Goal: Information Seeking & Learning: Find specific fact

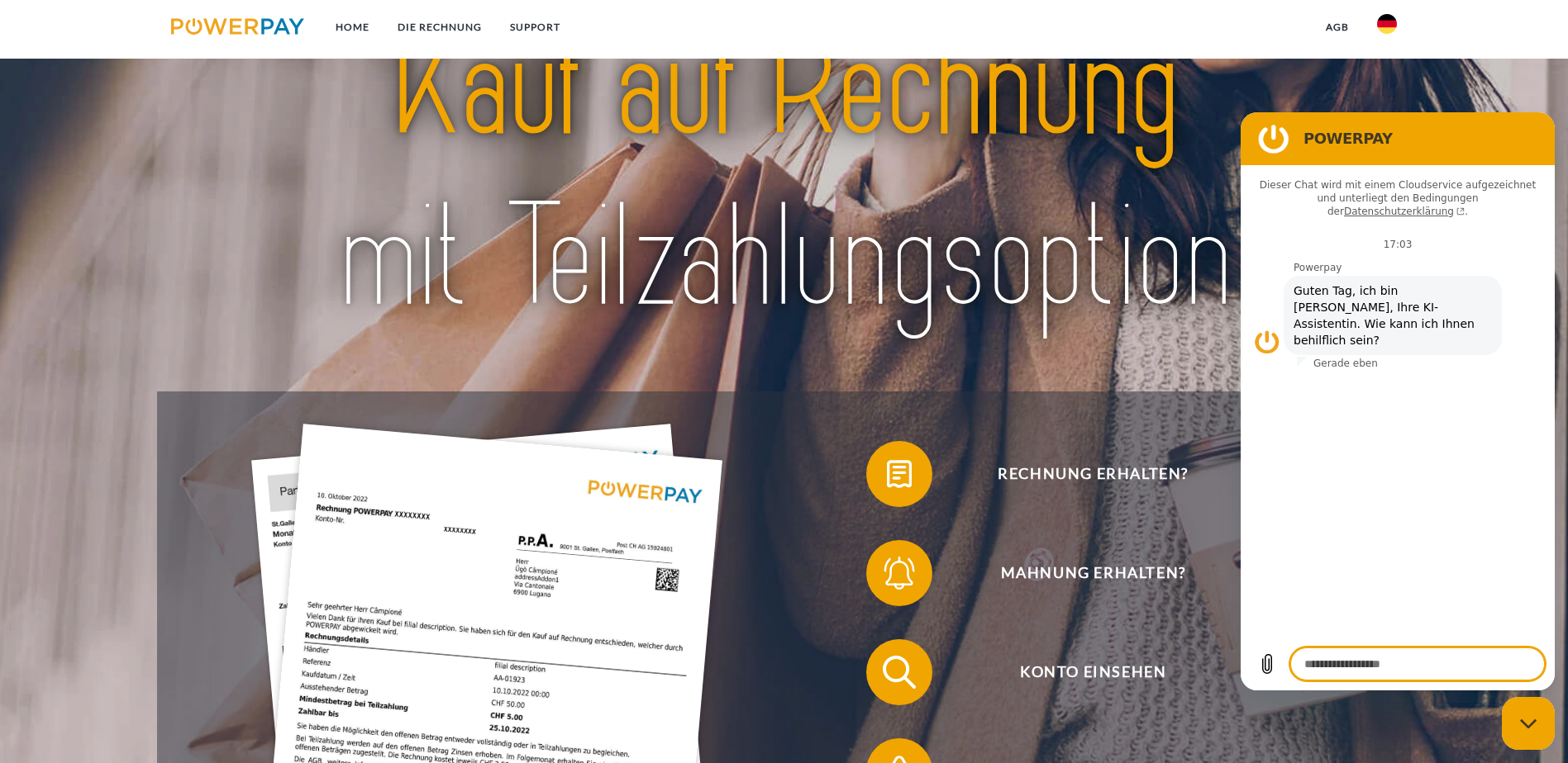
scroll to position [275, 0]
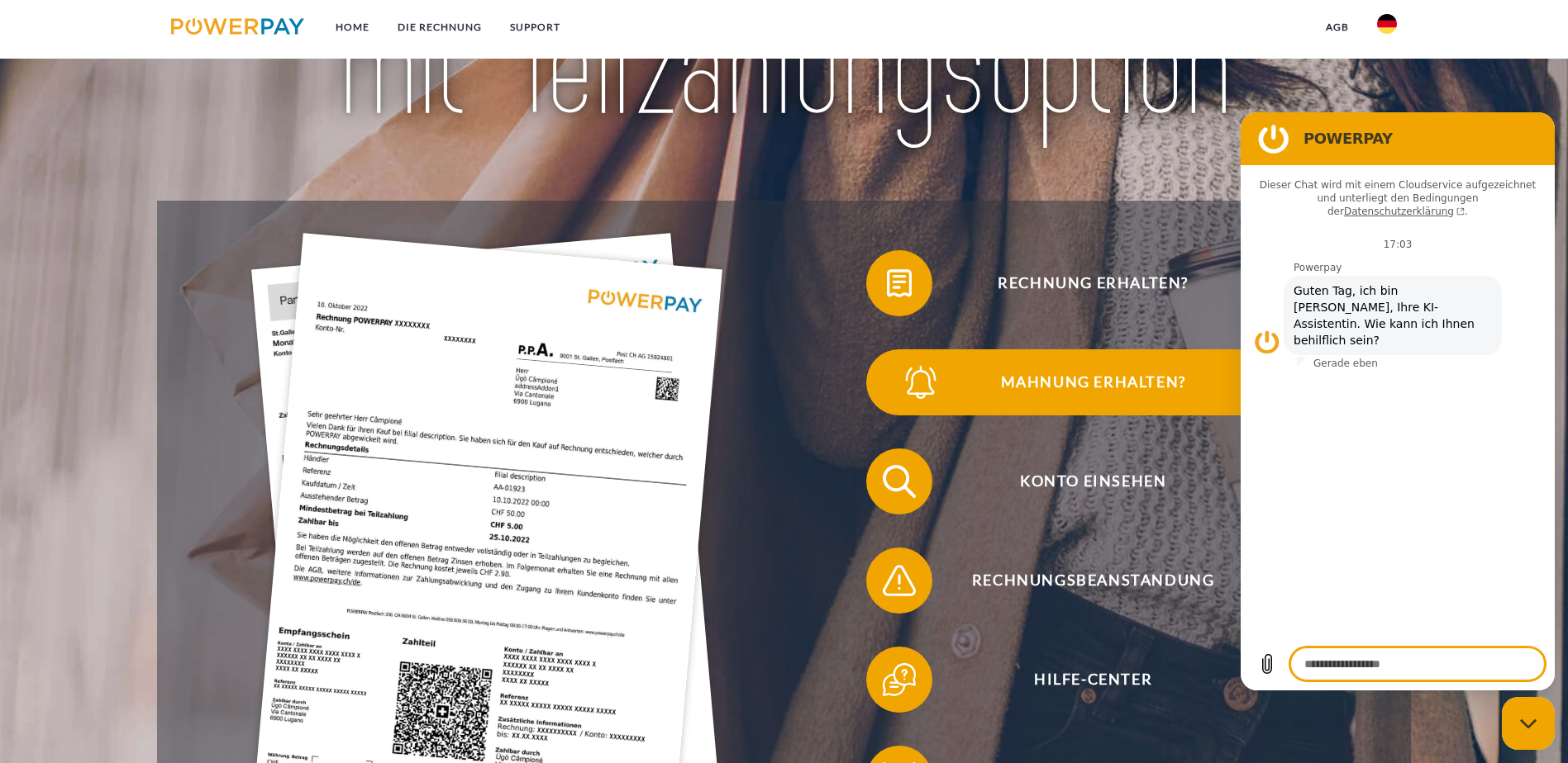
click at [1101, 349] on span "Mahnung erhalten?" at bounding box center [1092, 382] width 405 height 66
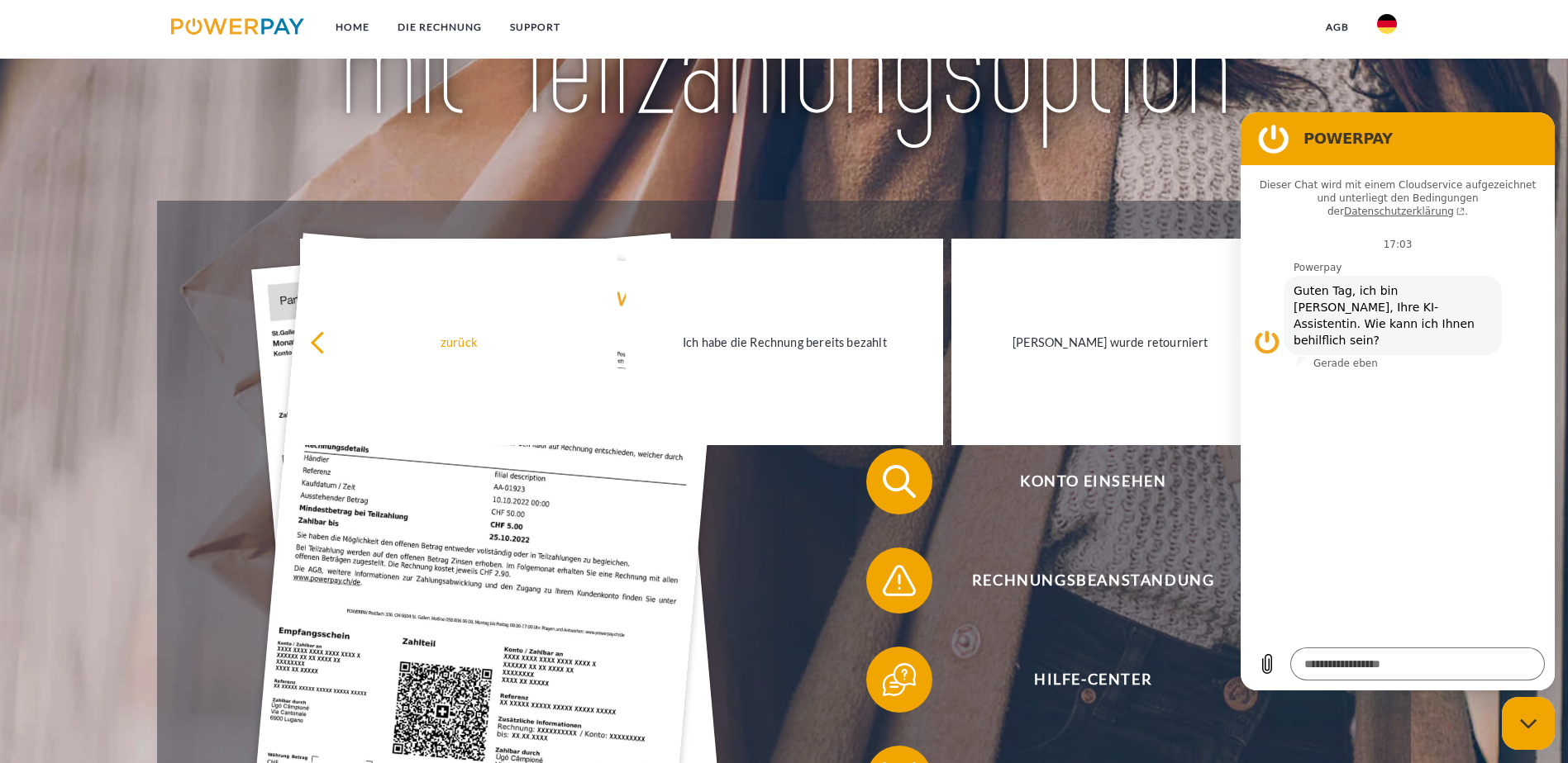
click at [1480, 146] on h2 "POWERPAY" at bounding box center [1421, 139] width 235 height 20
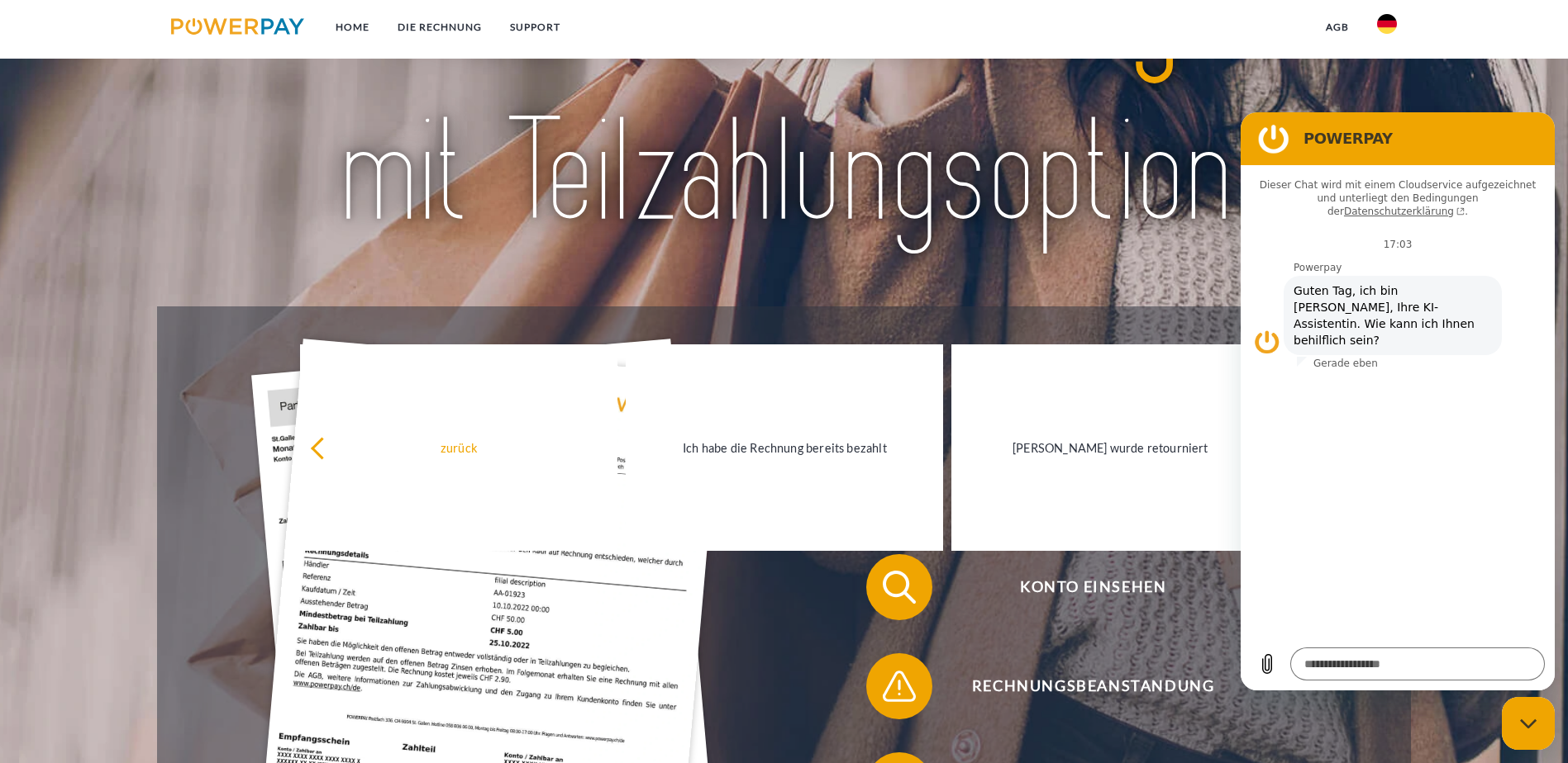
scroll to position [0, 0]
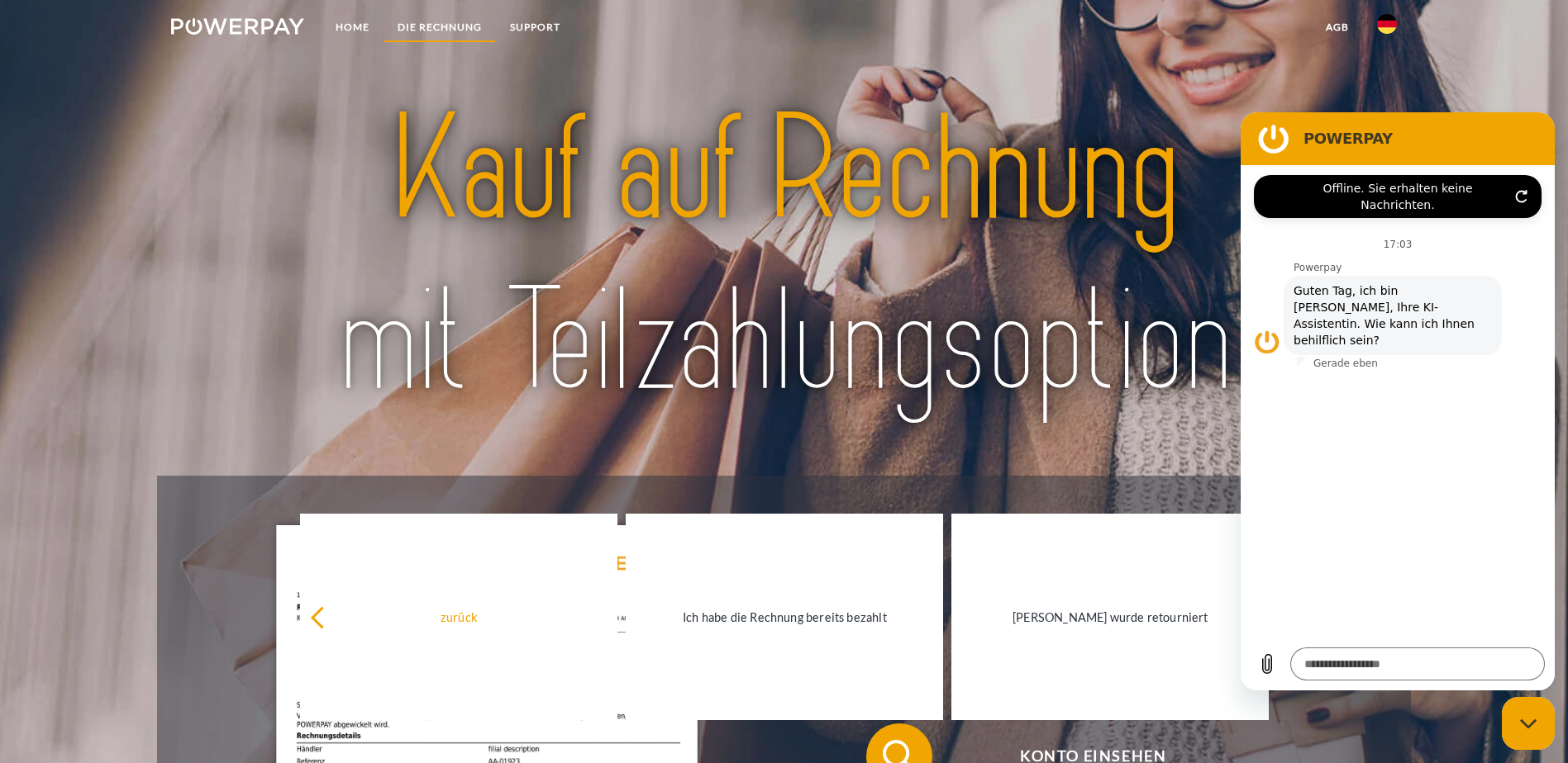
click at [420, 21] on link "DIE RECHNUNG" at bounding box center [440, 27] width 112 height 30
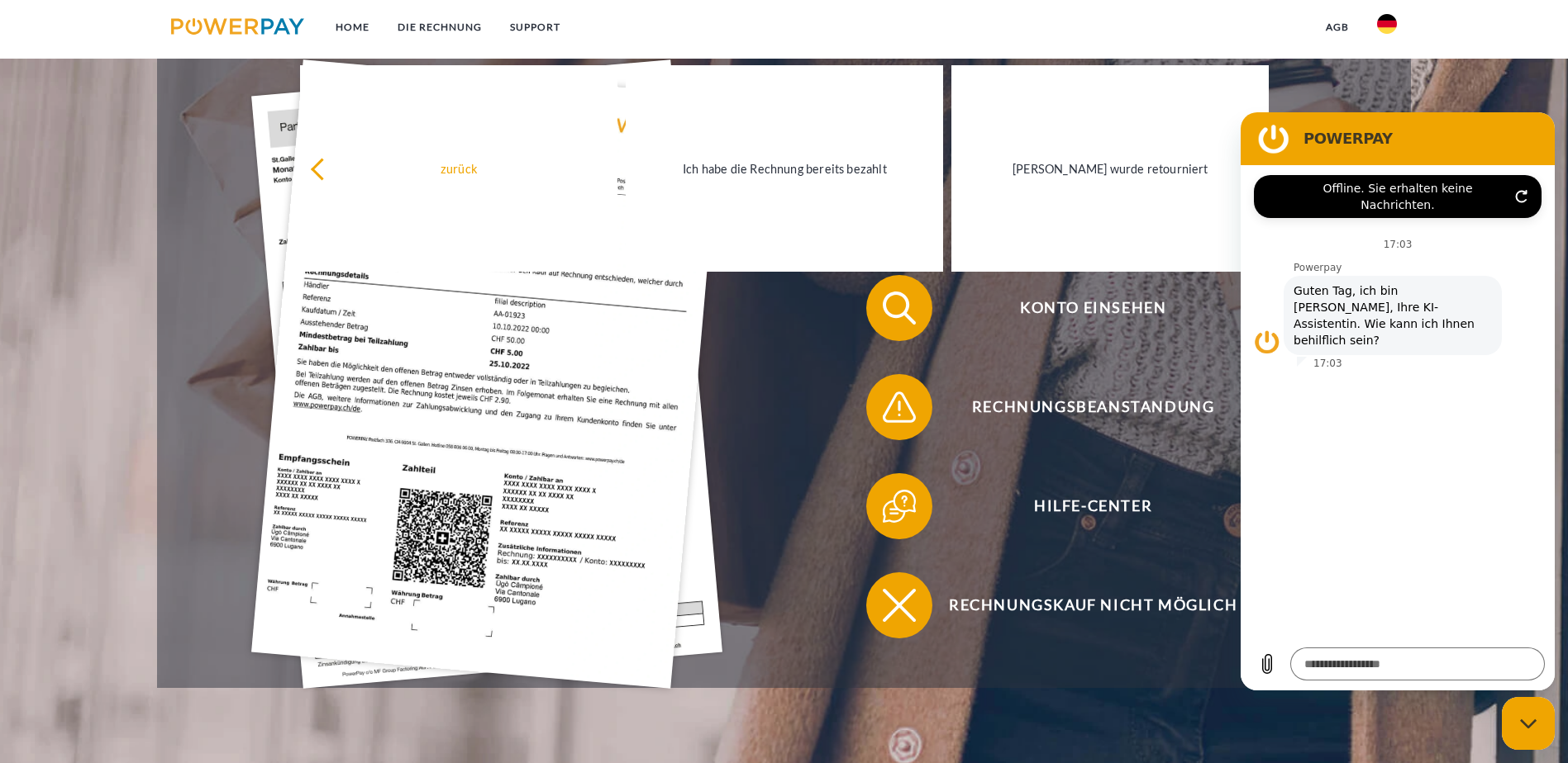
scroll to position [253, 0]
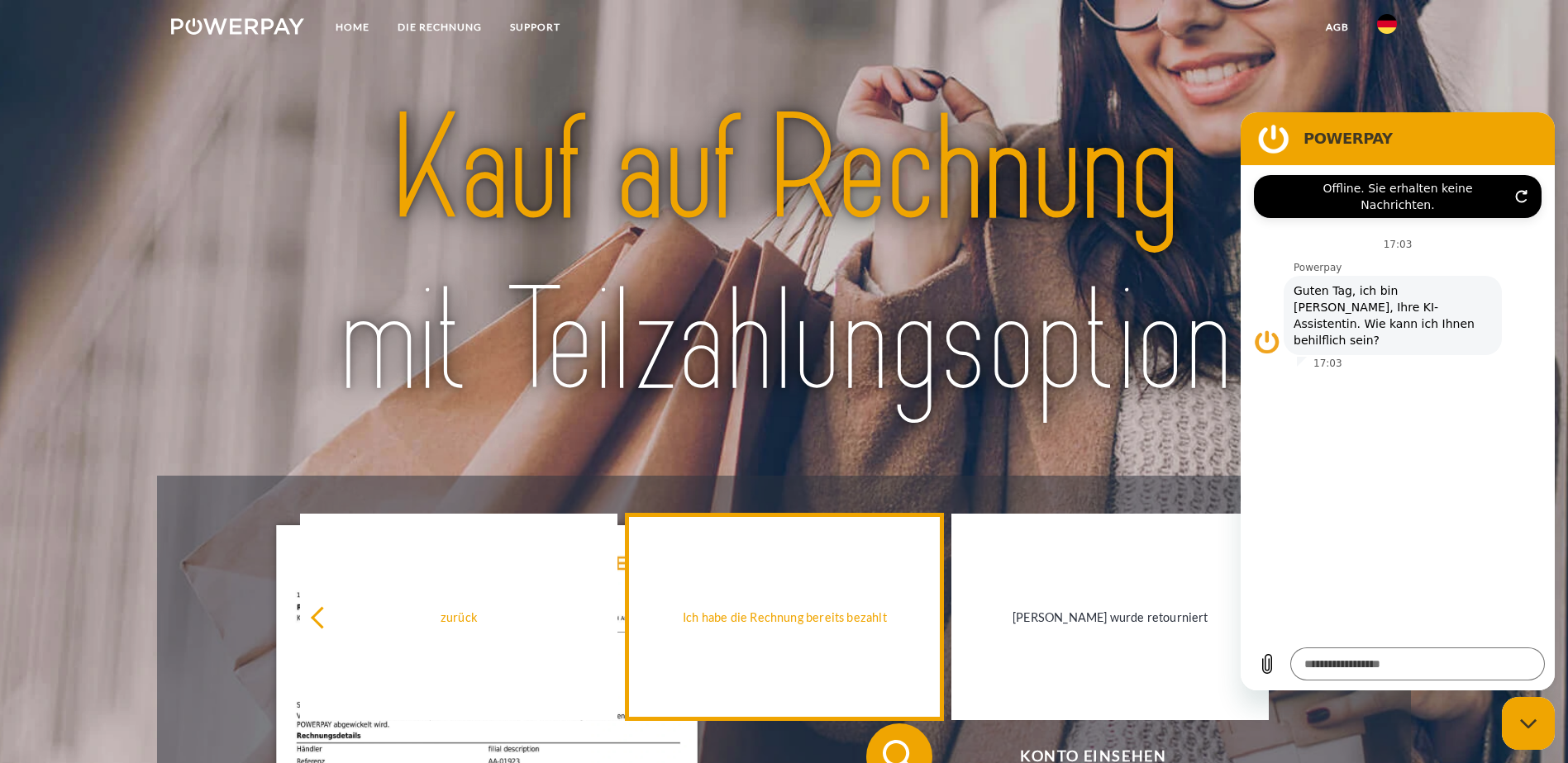
type textarea "*"
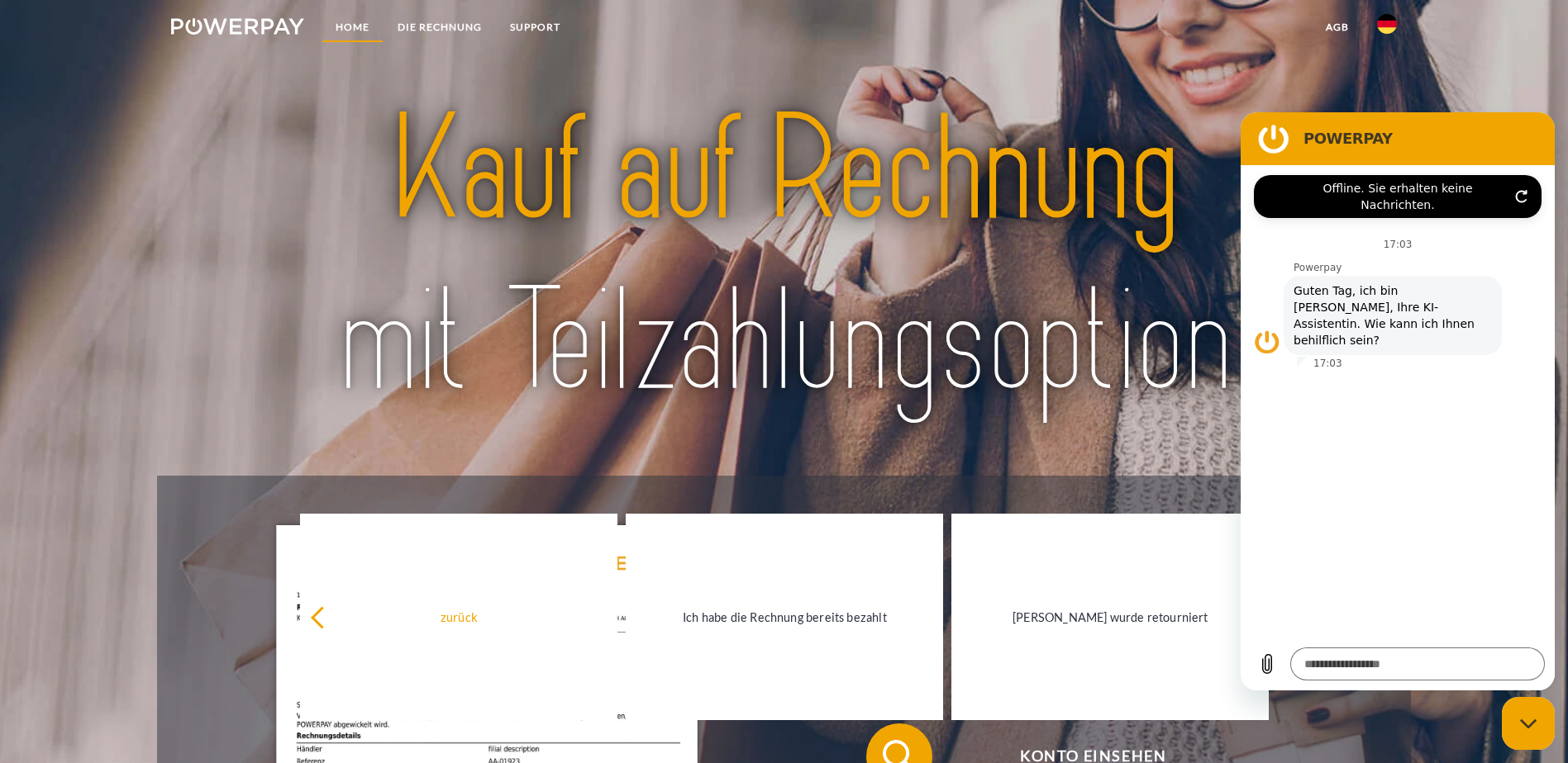
click at [356, 21] on link "Home" at bounding box center [352, 27] width 62 height 30
click at [525, 21] on link "SUPPORT" at bounding box center [536, 27] width 79 height 30
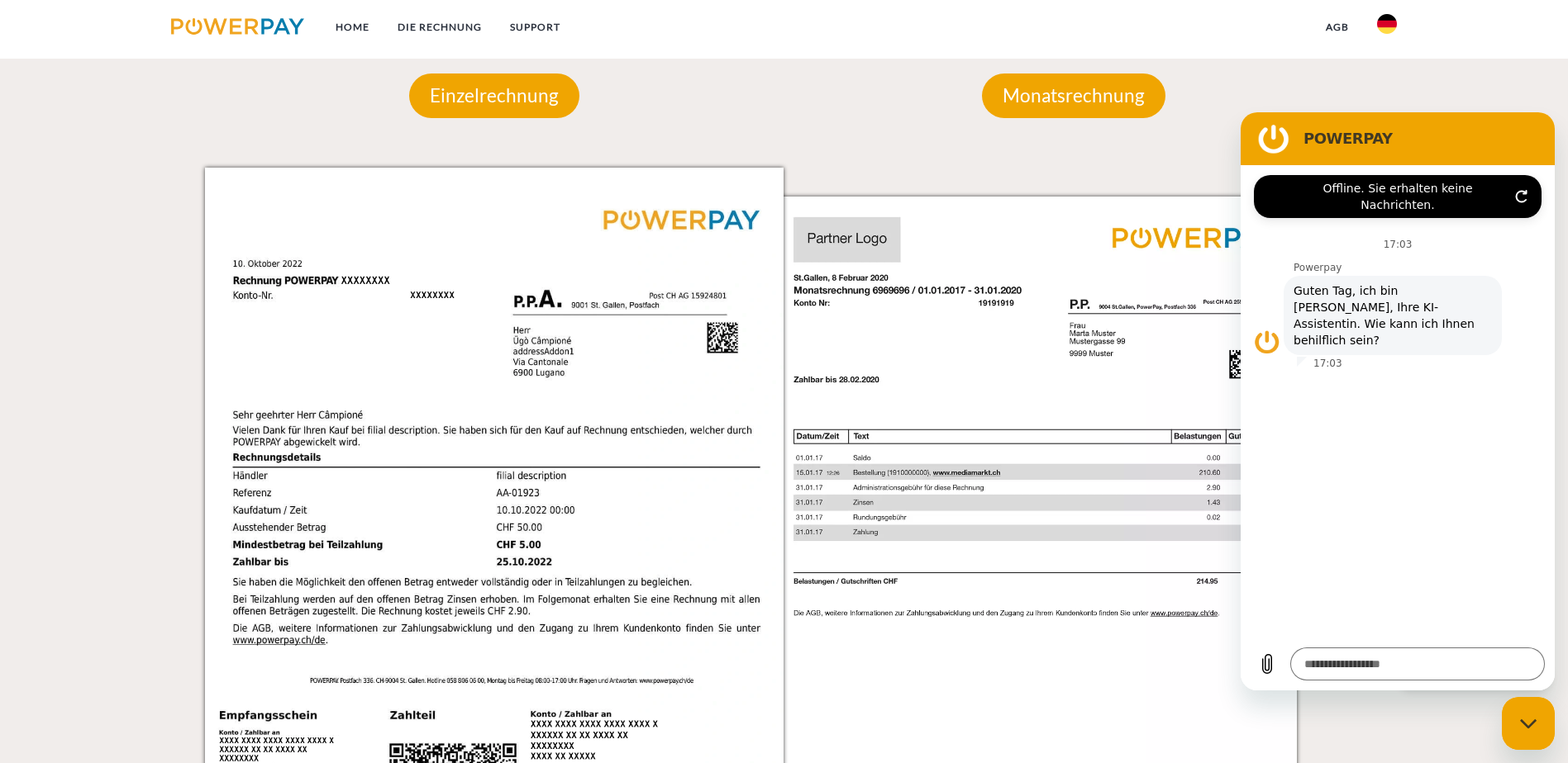
scroll to position [1522, 0]
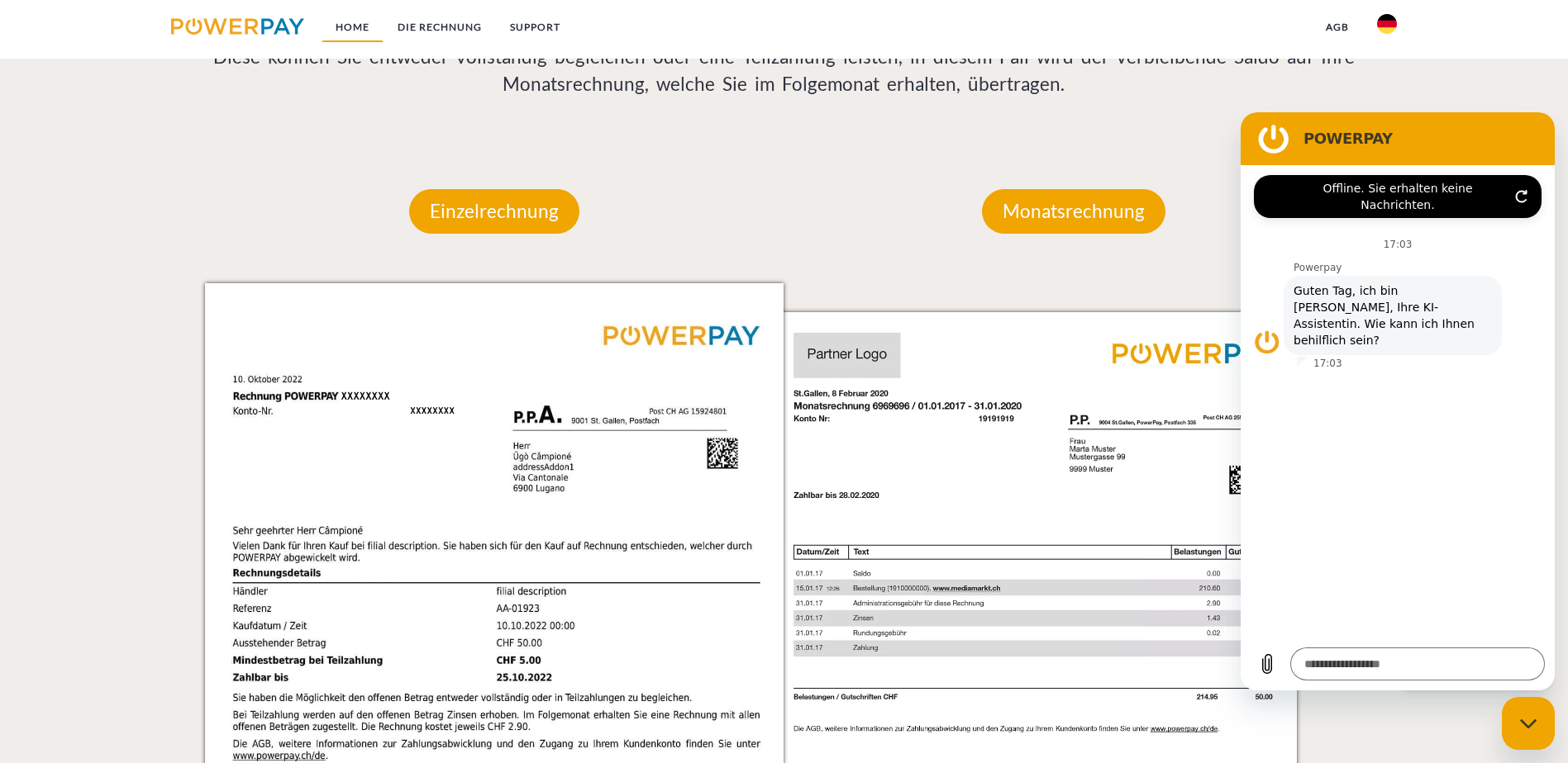
click at [355, 24] on link "Home" at bounding box center [352, 27] width 62 height 30
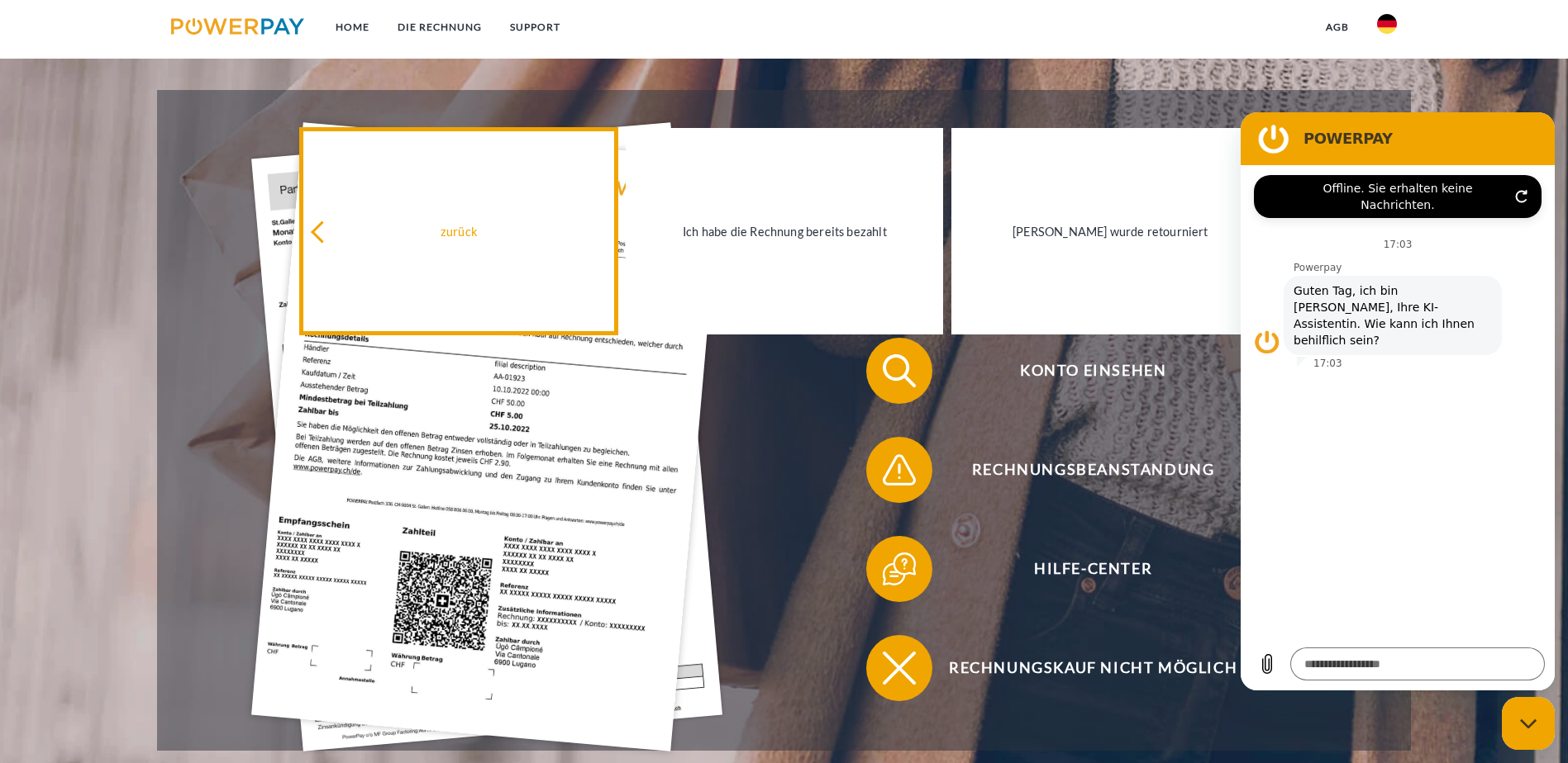
scroll to position [413, 0]
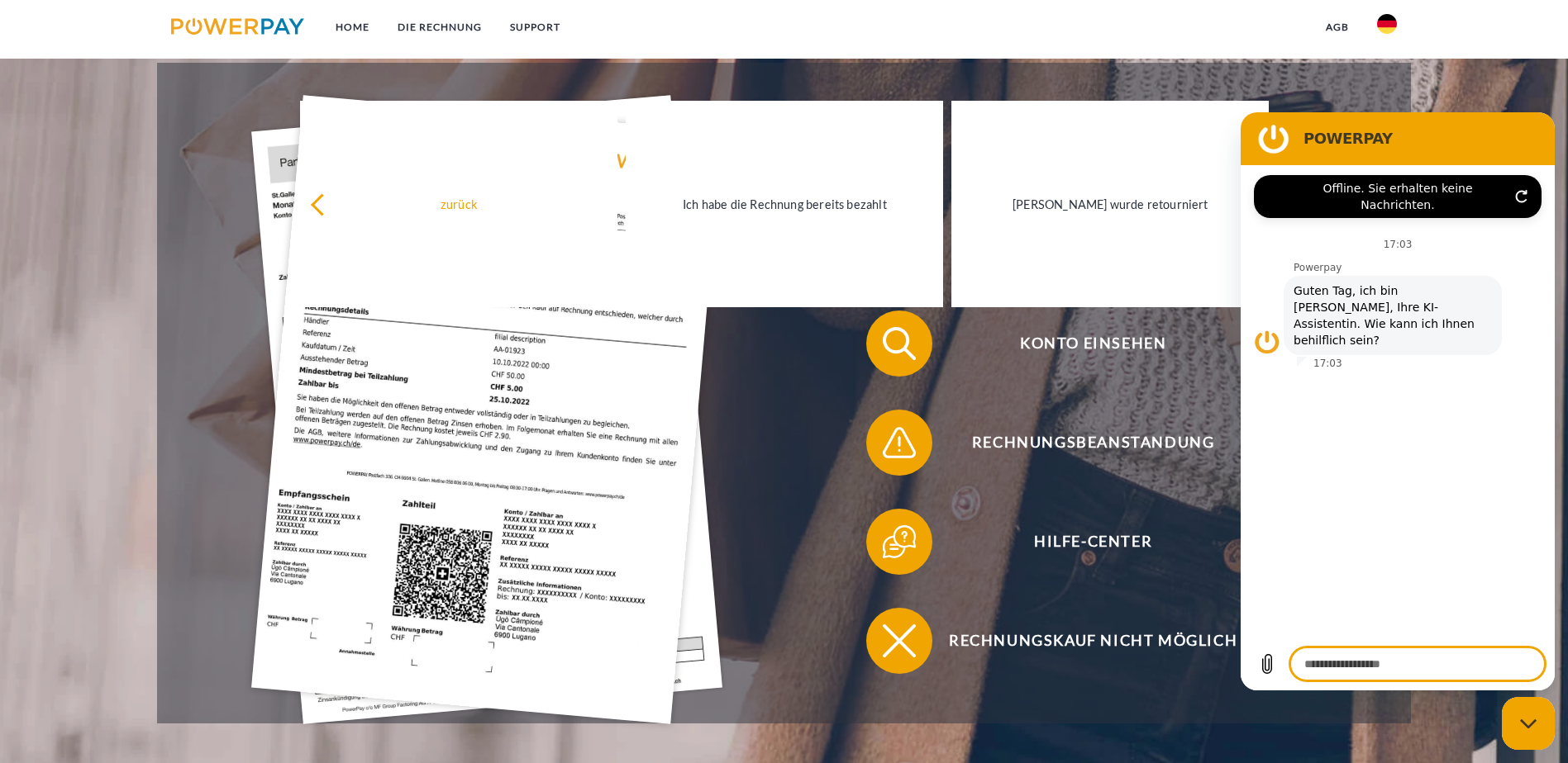
click at [1334, 660] on textarea at bounding box center [1417, 664] width 254 height 33
type textarea "*"
type textarea "**"
type textarea "*"
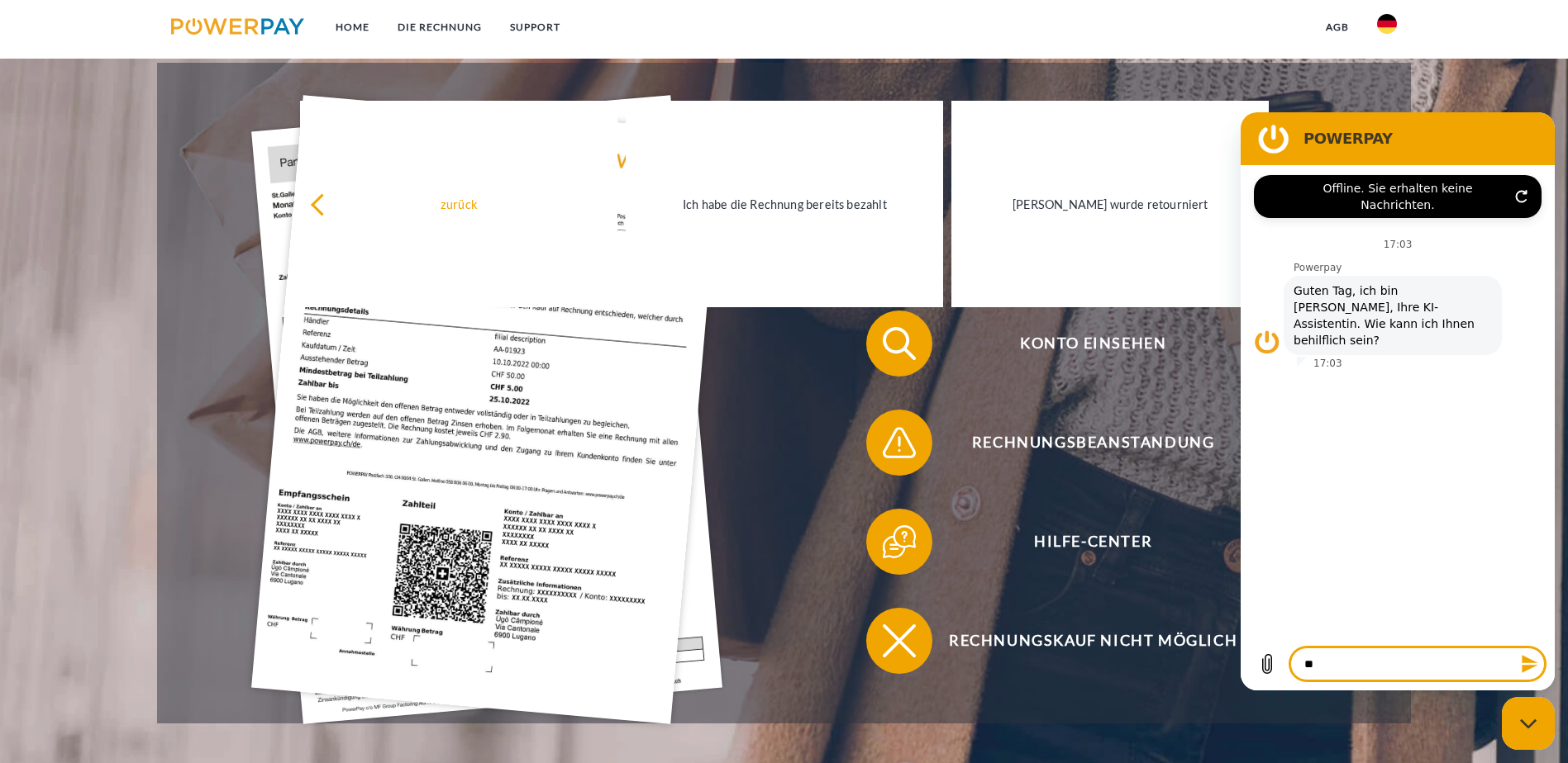
type textarea "***"
type textarea "*"
type textarea "****"
type textarea "*"
type textarea "*****"
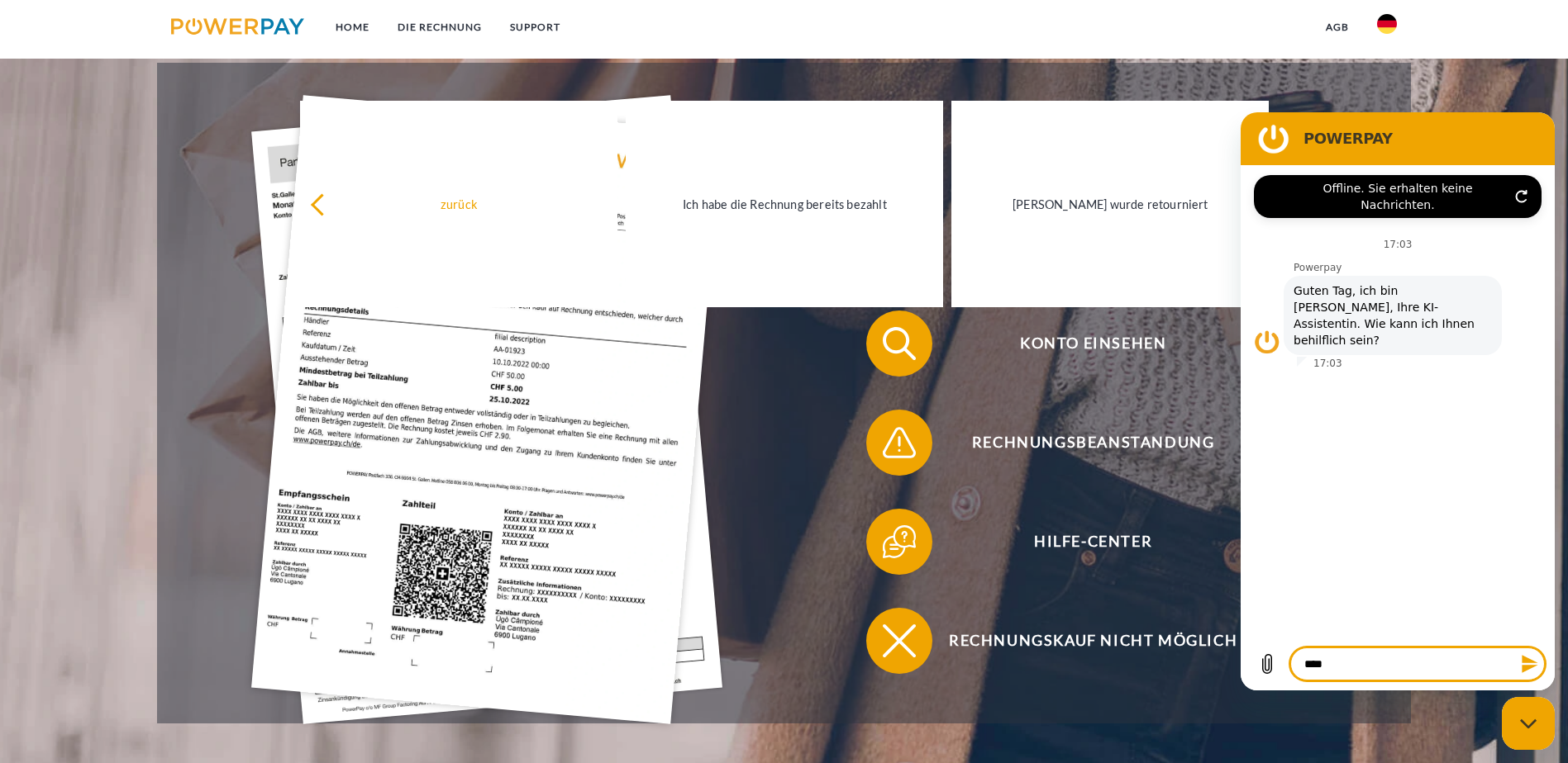
type textarea "*"
type textarea "******"
type textarea "*"
type textarea "*******"
type textarea "*"
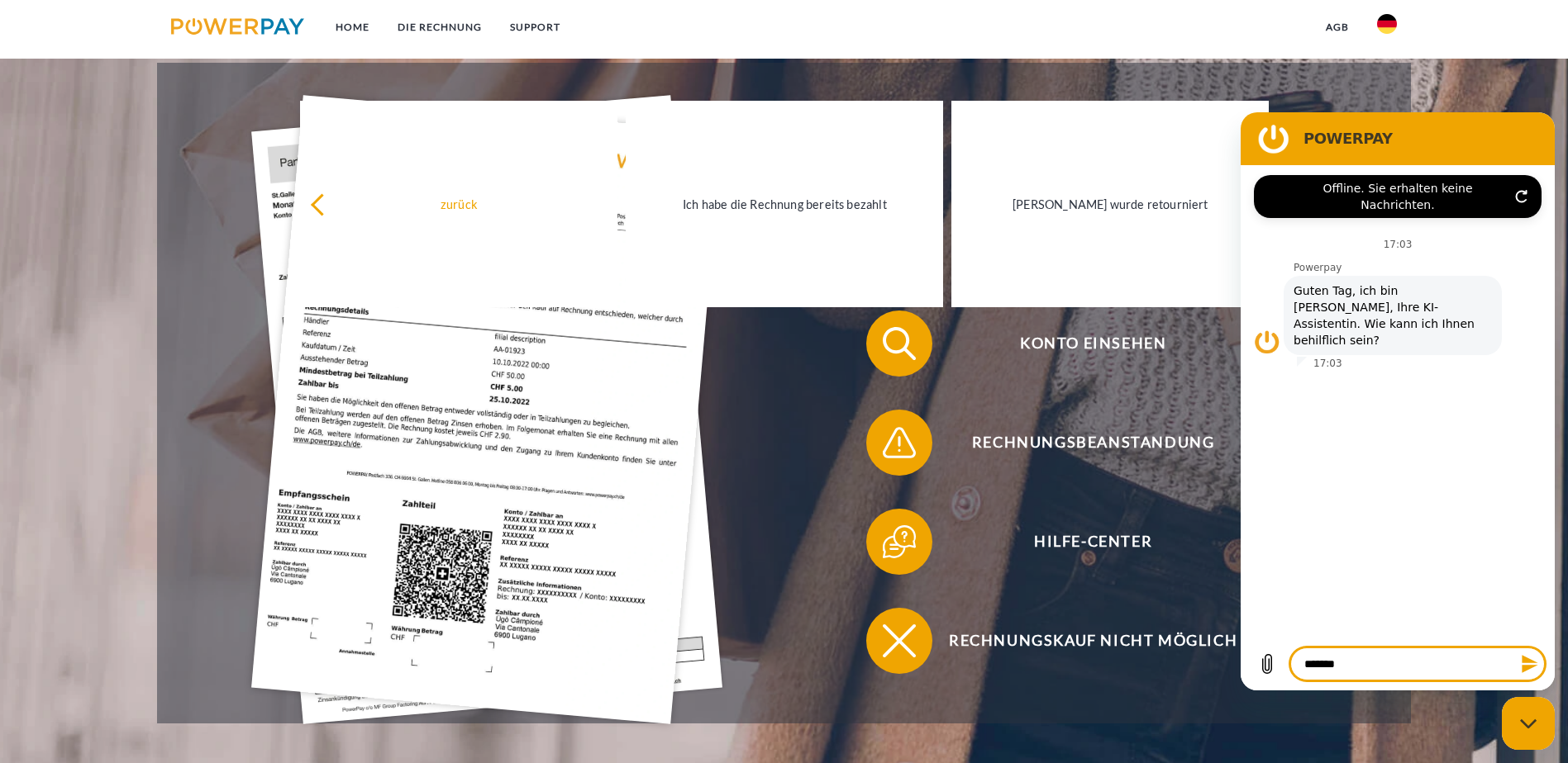
type textarea "********"
type textarea "*"
type textarea "********"
click at [1527, 659] on icon "Nachricht senden" at bounding box center [1529, 664] width 15 height 18
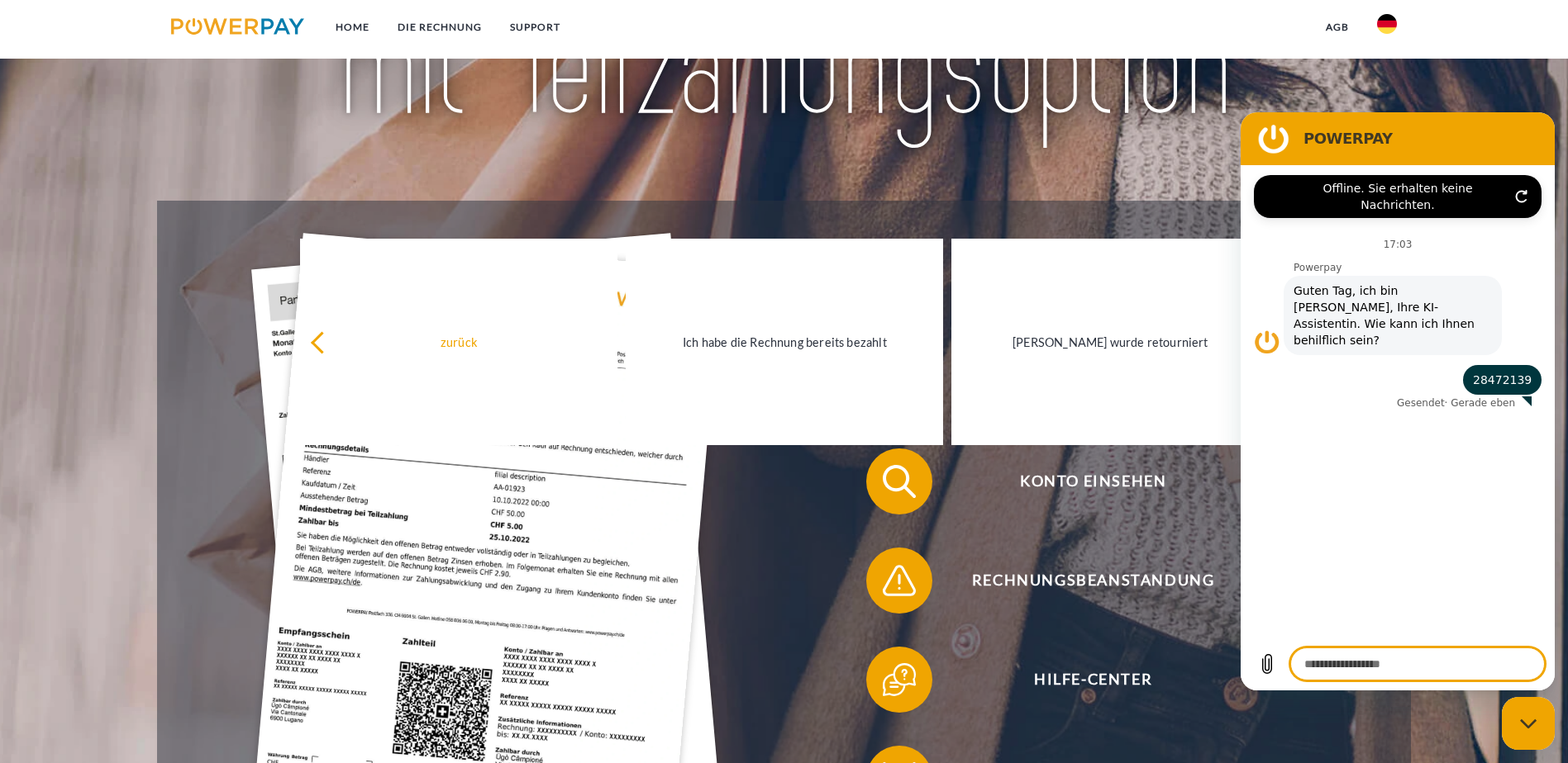
scroll to position [0, 0]
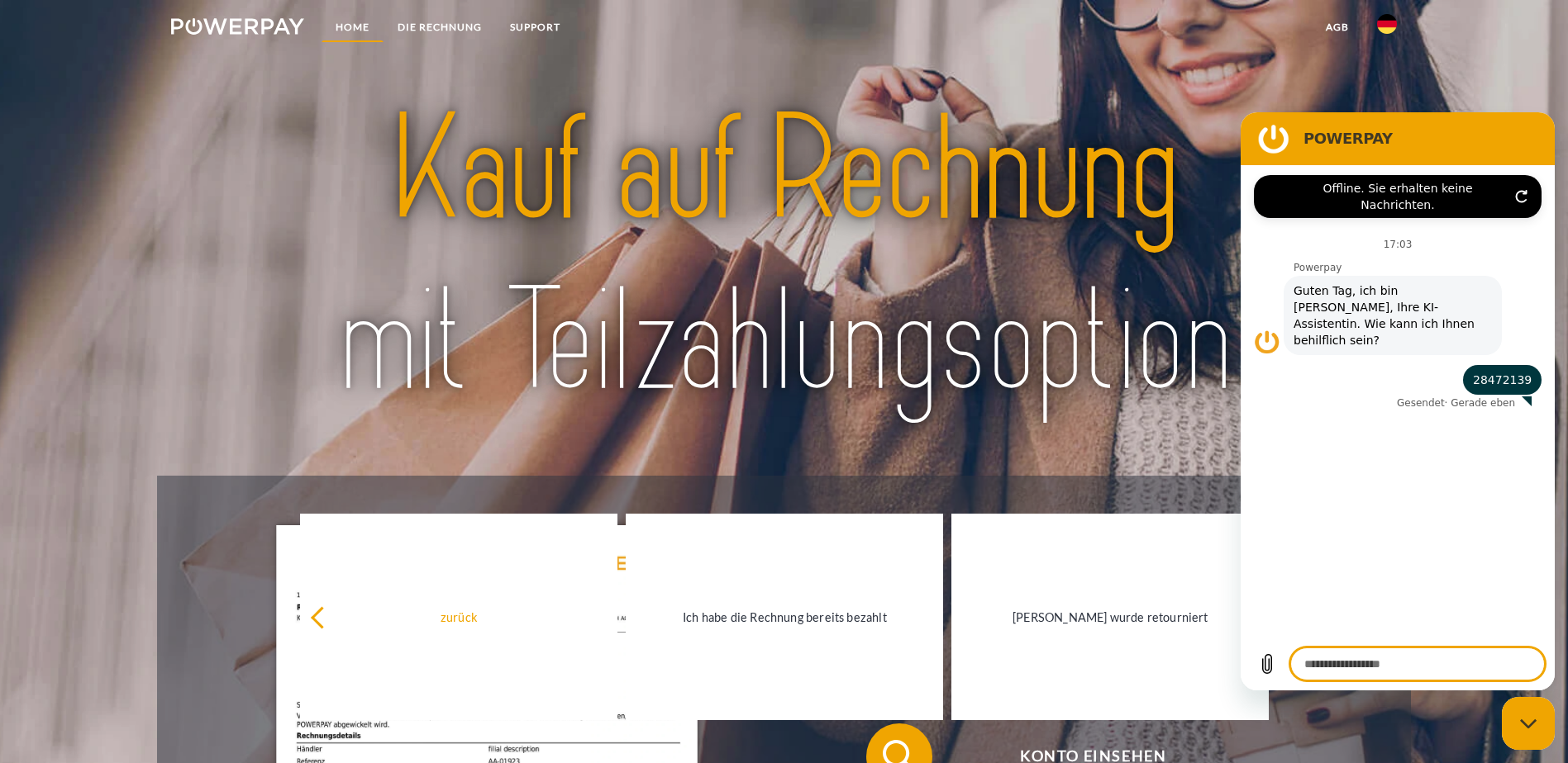
click at [344, 25] on link "Home" at bounding box center [352, 27] width 62 height 30
click at [341, 27] on link "Home" at bounding box center [352, 27] width 62 height 30
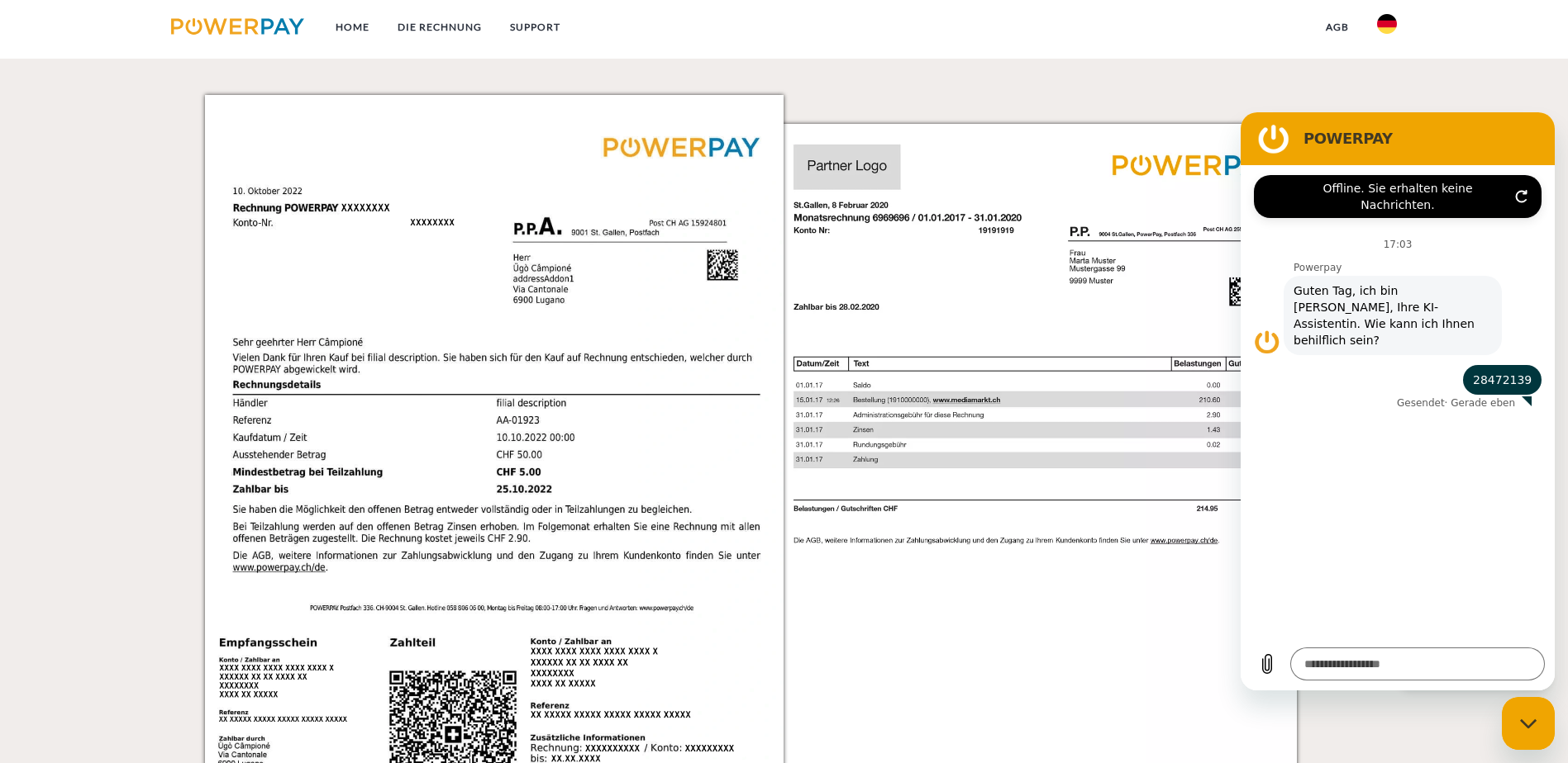
scroll to position [1653, 0]
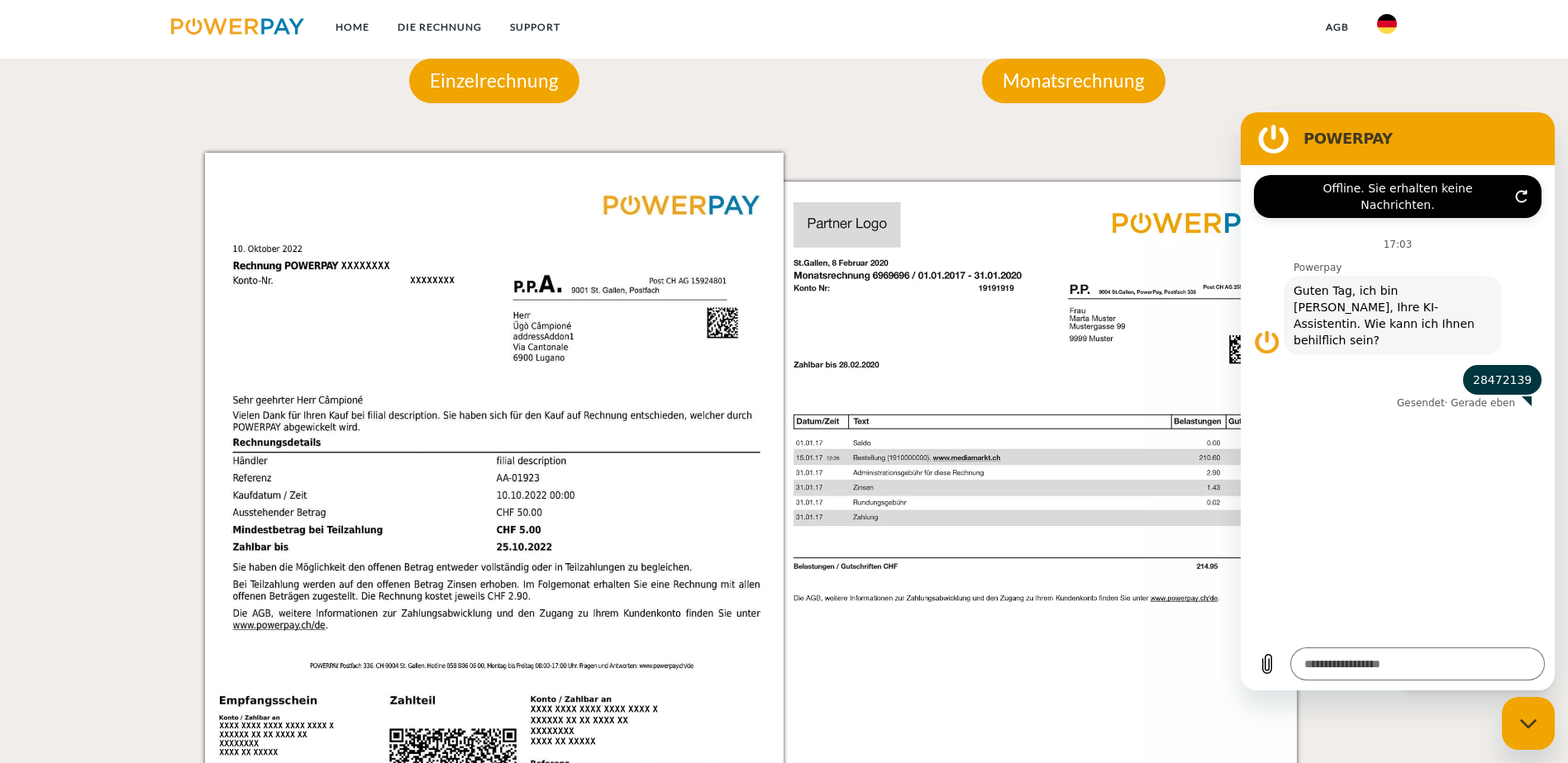
click at [1530, 717] on div "Messaging-Fenster schließen" at bounding box center [1529, 724] width 50 height 50
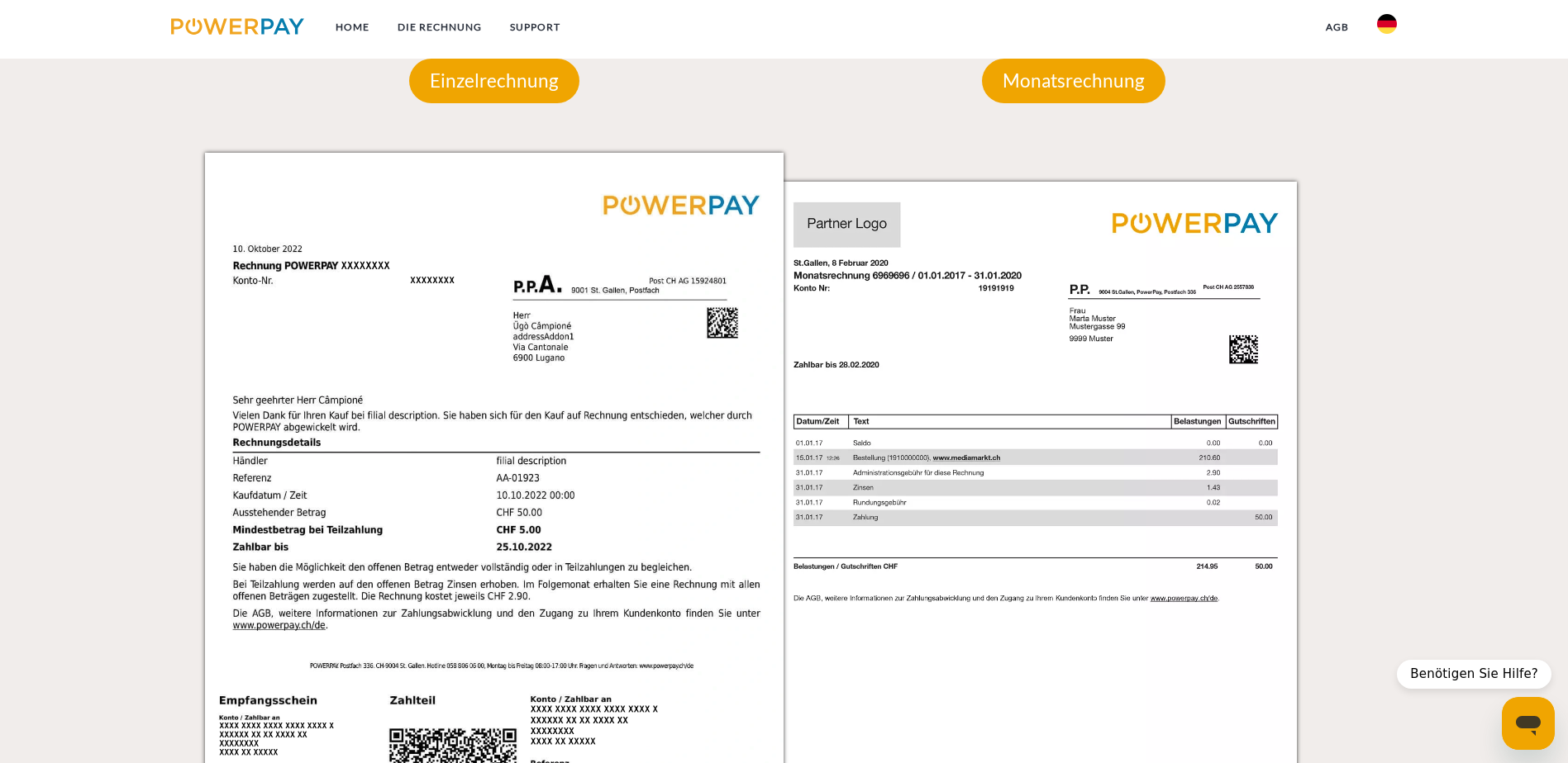
click at [1530, 717] on icon "Messaging-Fenster öffnen" at bounding box center [1528, 725] width 25 height 20
type textarea "*"
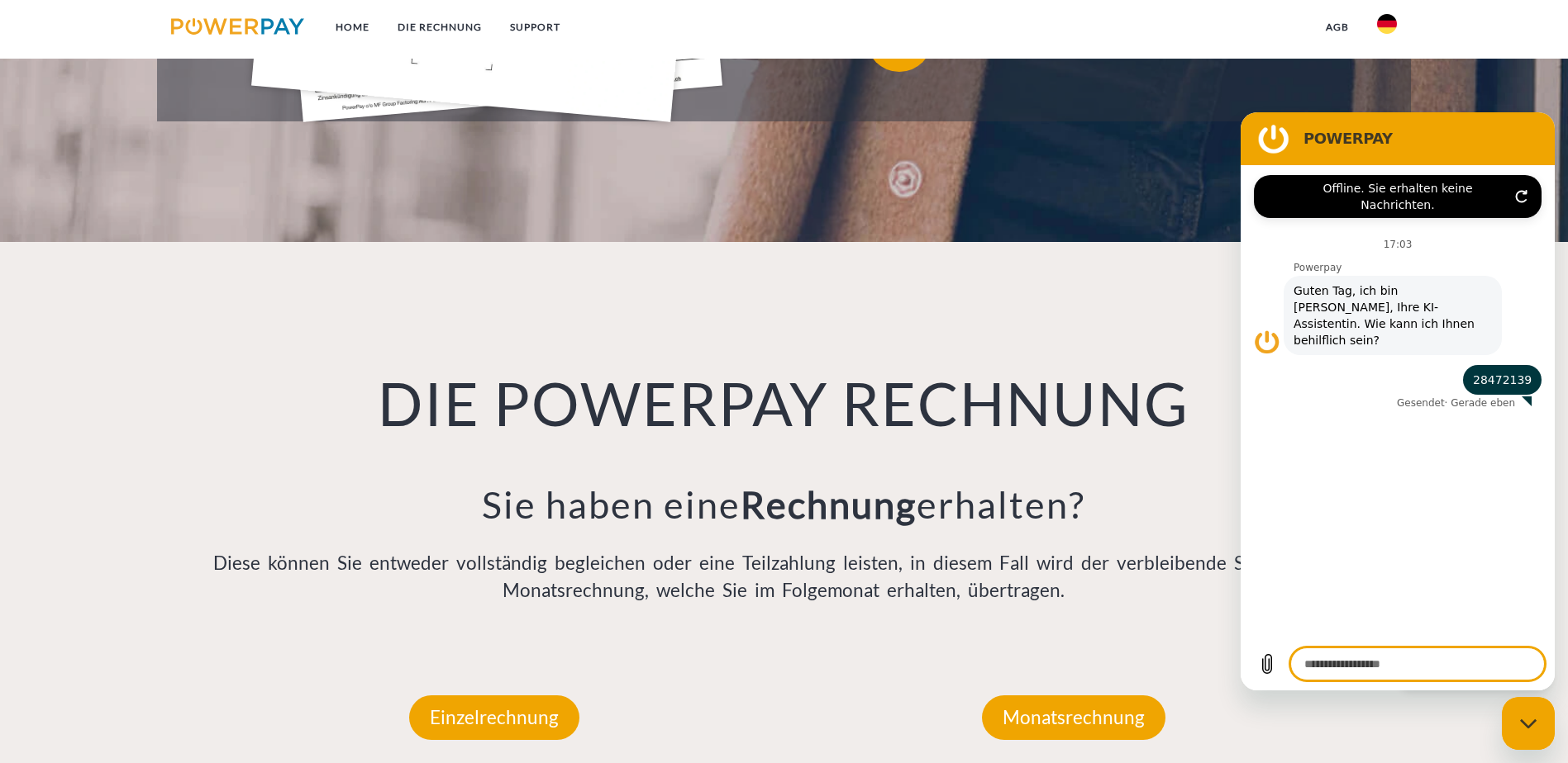
scroll to position [1239, 0]
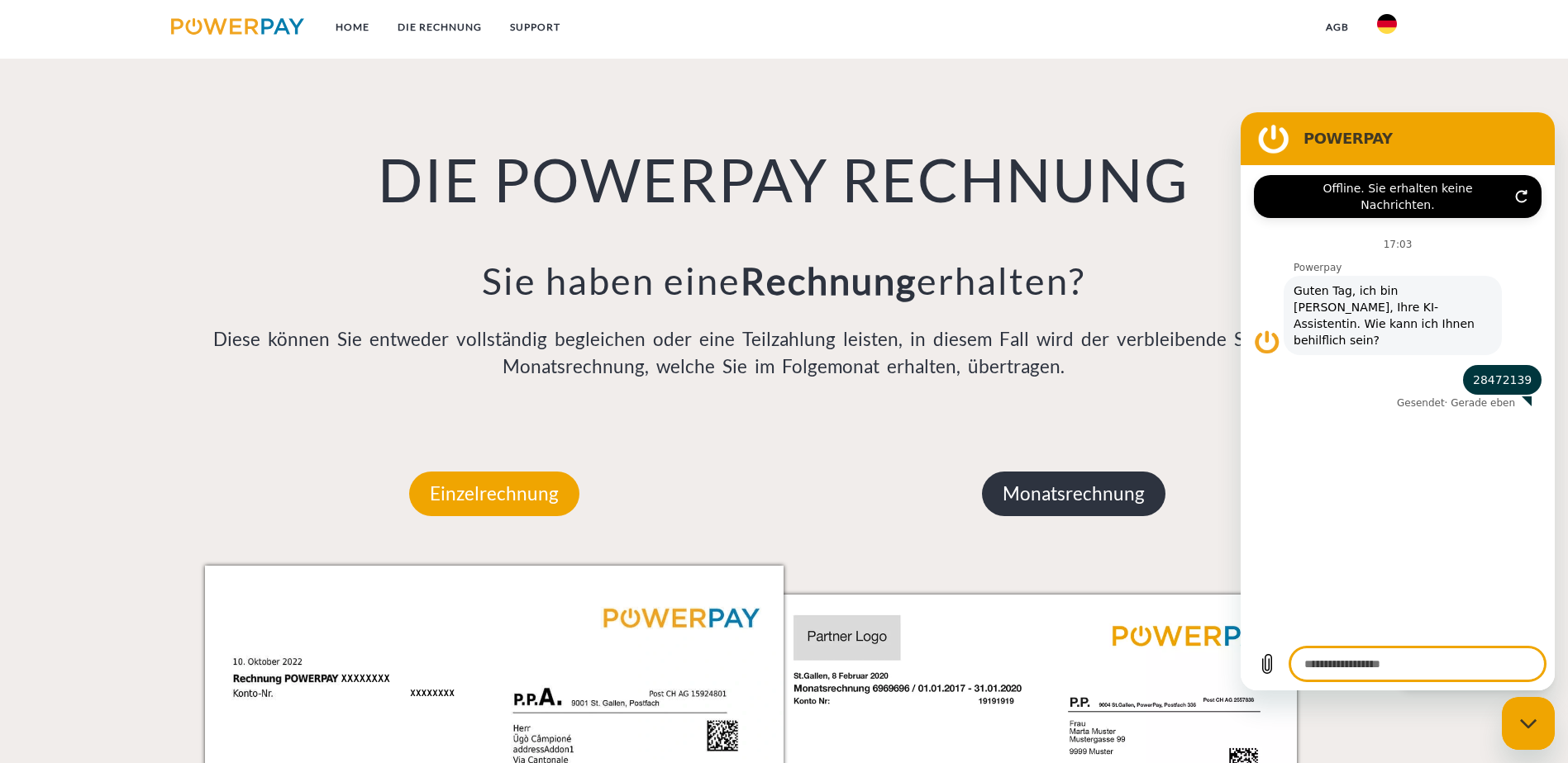
click at [1056, 472] on p "Monatsrechnung" at bounding box center [1074, 494] width 183 height 45
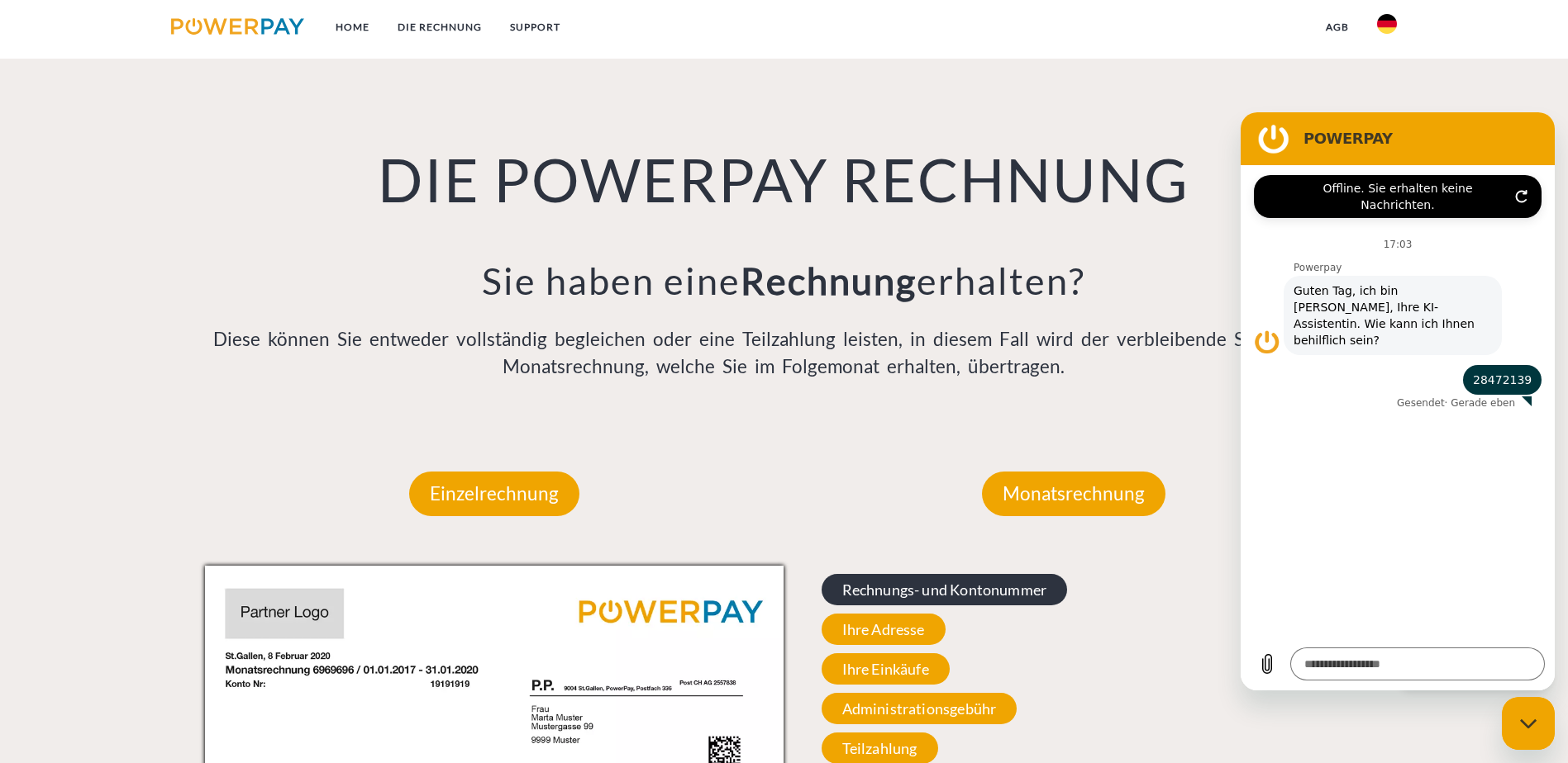
click at [913, 575] on span "Rechnungs- und Kontonummer" at bounding box center [944, 590] width 246 height 32
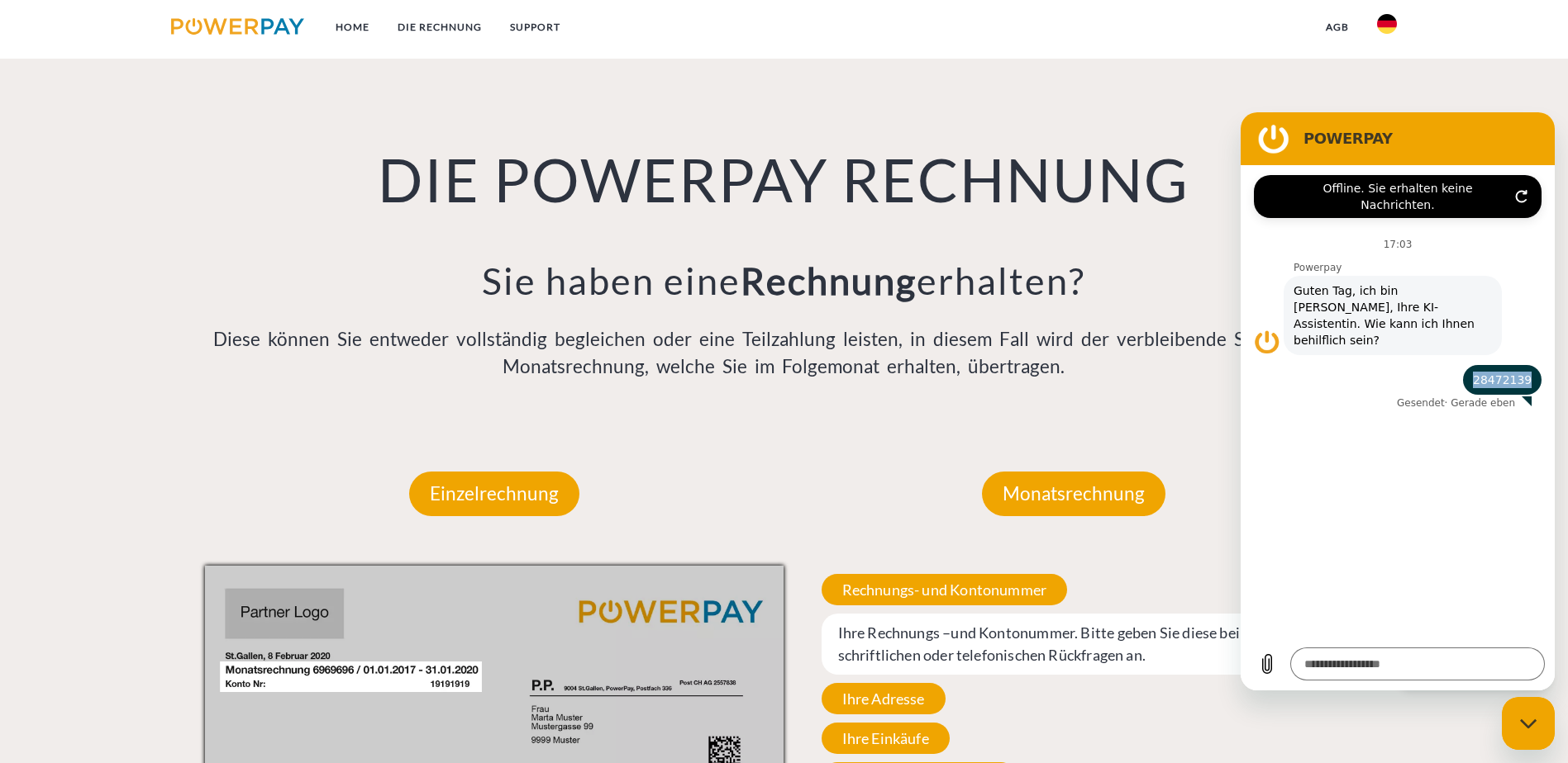
drag, startPoint x: 1535, startPoint y: 349, endPoint x: 1451, endPoint y: 344, distance: 84.1
click at [1451, 355] on div "sagt: 28472139" at bounding box center [1391, 375] width 301 height 39
copy span "28472139"
click at [916, 614] on span "Ihre Rechnungs –und Kontonummer. Bitte geben Sie diese bei schriftlichen oder t…" at bounding box center [1074, 644] width 505 height 61
click at [901, 614] on span "Ihre Rechnungs –und Kontonummer. Bitte geben Sie diese bei schriftlichen oder t…" at bounding box center [1074, 644] width 505 height 61
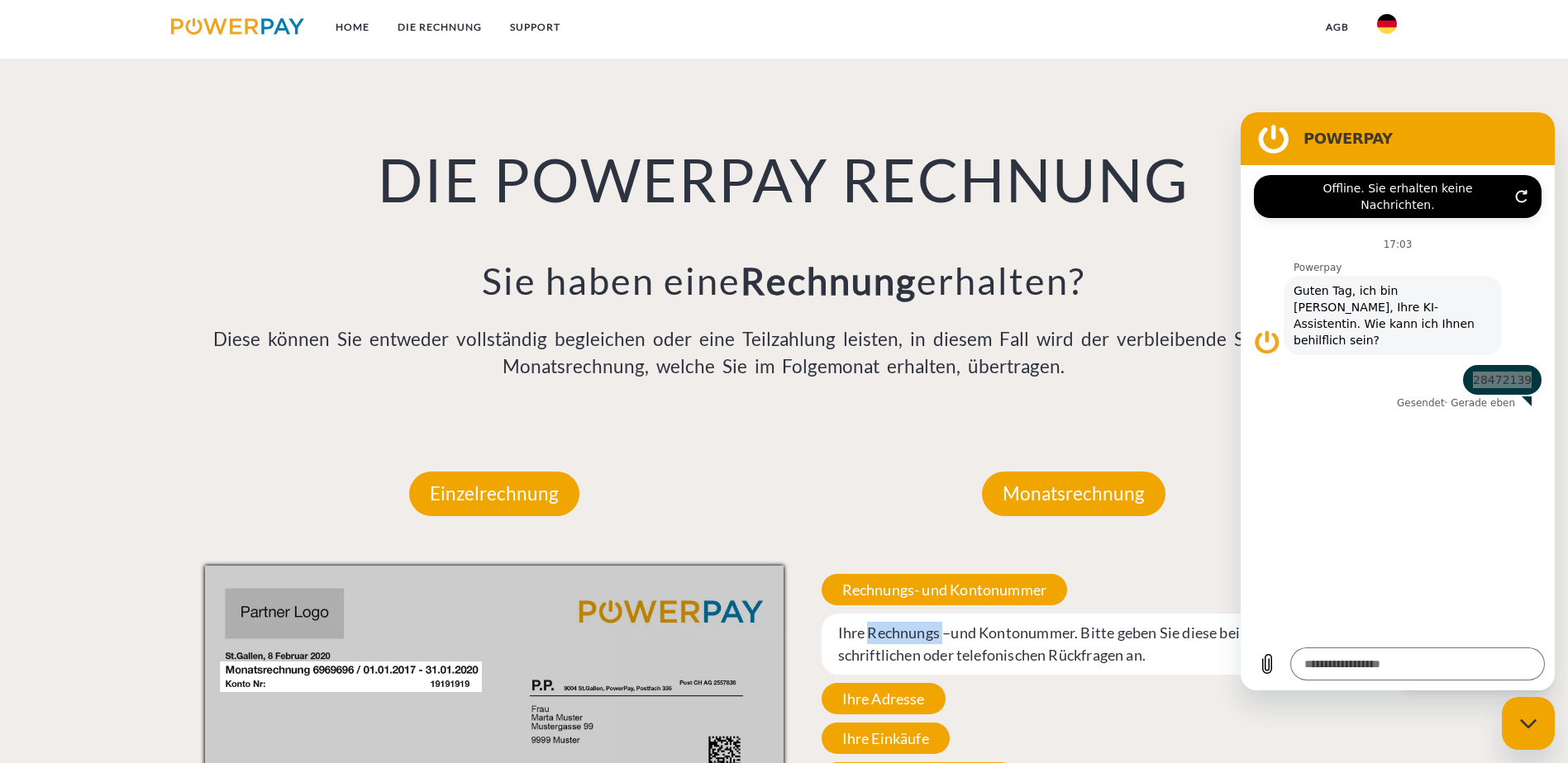
click at [901, 614] on span "Ihre Rechnungs –und Kontonummer. Bitte geben Sie diese bei schriftlichen oder t…" at bounding box center [1074, 644] width 505 height 61
drag, startPoint x: 901, startPoint y: 450, endPoint x: 893, endPoint y: 404, distance: 46.7
click at [893, 575] on span "Rechnungs- und Kontonummer" at bounding box center [944, 590] width 246 height 32
click at [887, 575] on span "Rechnungs- und Kontonummer" at bounding box center [944, 590] width 246 height 32
drag, startPoint x: 1115, startPoint y: 486, endPoint x: 1086, endPoint y: 473, distance: 31.8
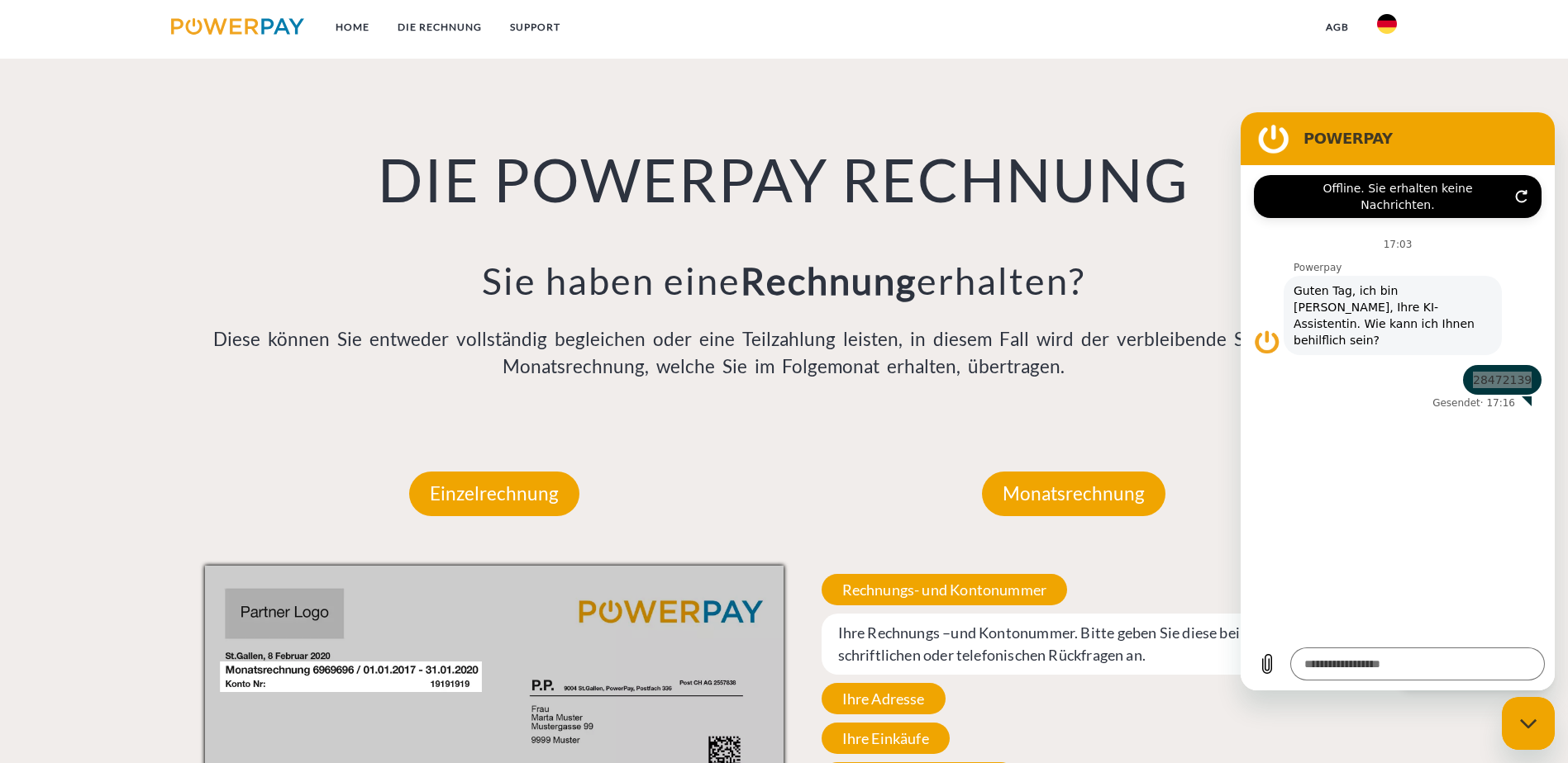
click at [1115, 614] on span "Ihre Rechnungs –und Kontonummer. Bitte geben Sie diese bei schriftlichen oder t…" at bounding box center [1074, 644] width 505 height 61
click at [930, 575] on span "Rechnungs- und Kontonummer" at bounding box center [944, 590] width 246 height 32
click at [895, 683] on span "Ihre Adresse" at bounding box center [883, 699] width 124 height 32
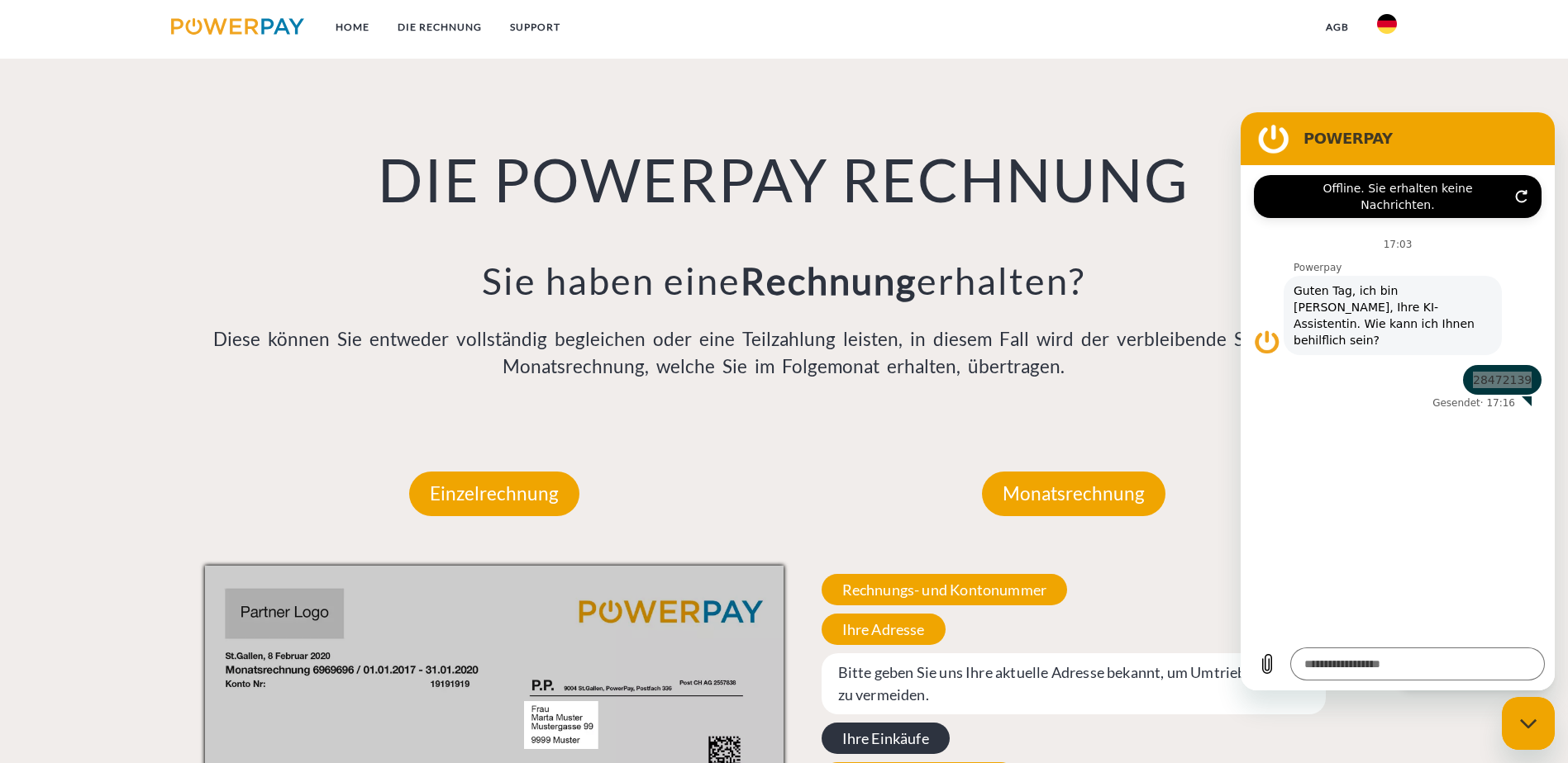
click at [893, 723] on span "Ihre Einkäufe" at bounding box center [886, 738] width 129 height 32
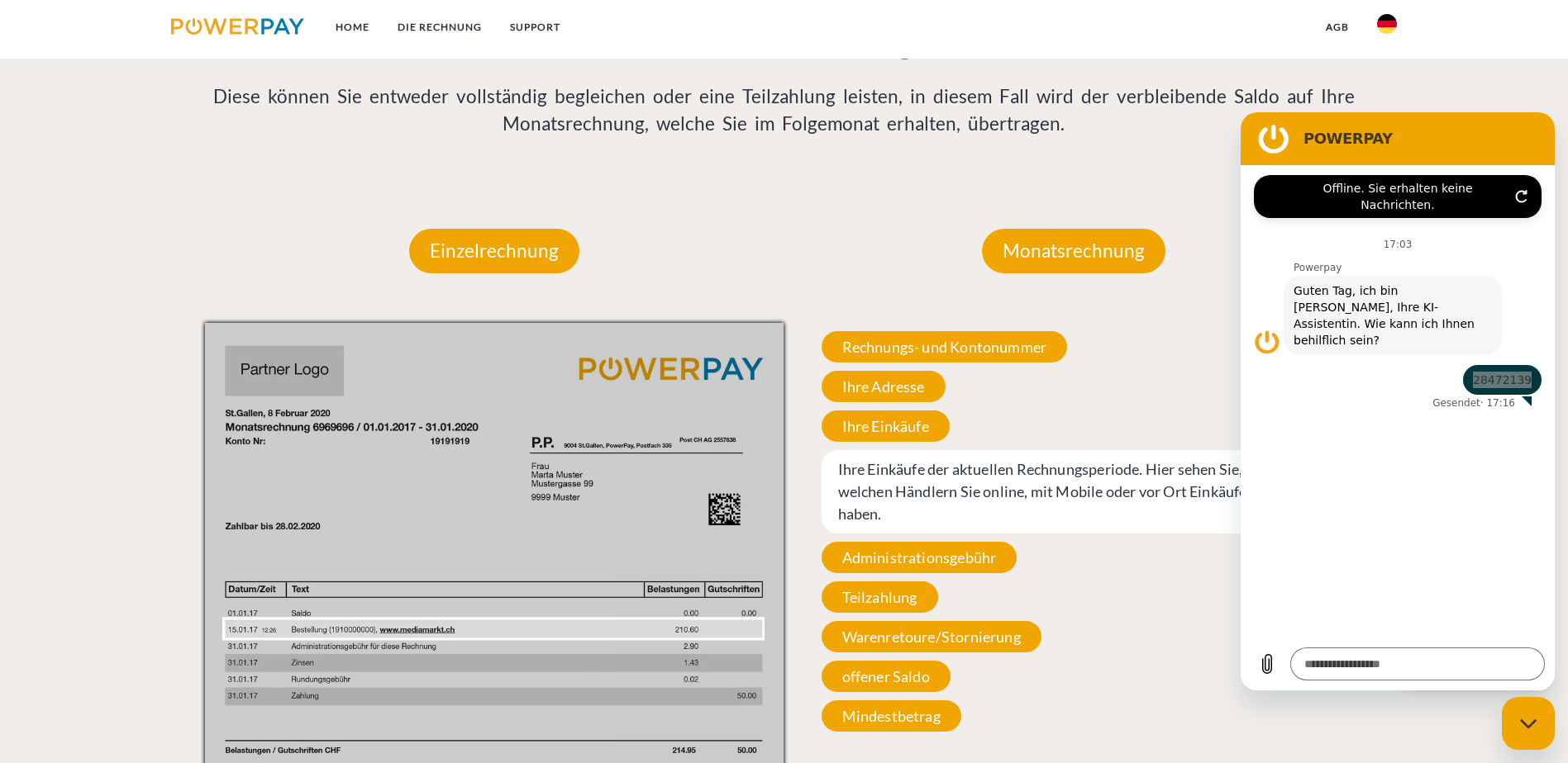
scroll to position [1514, 0]
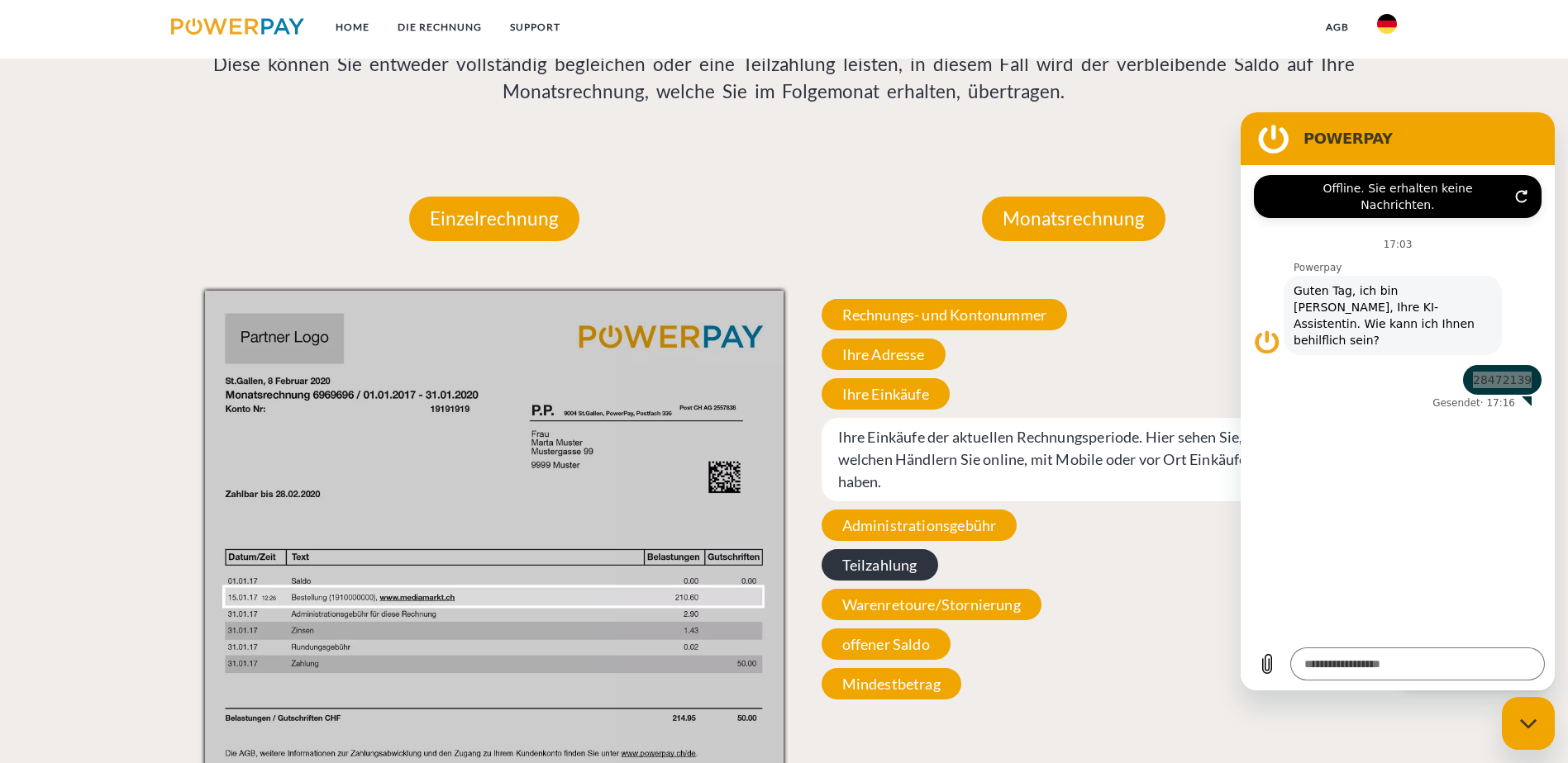
click at [874, 550] on span "Teilzahlung" at bounding box center [880, 565] width 117 height 32
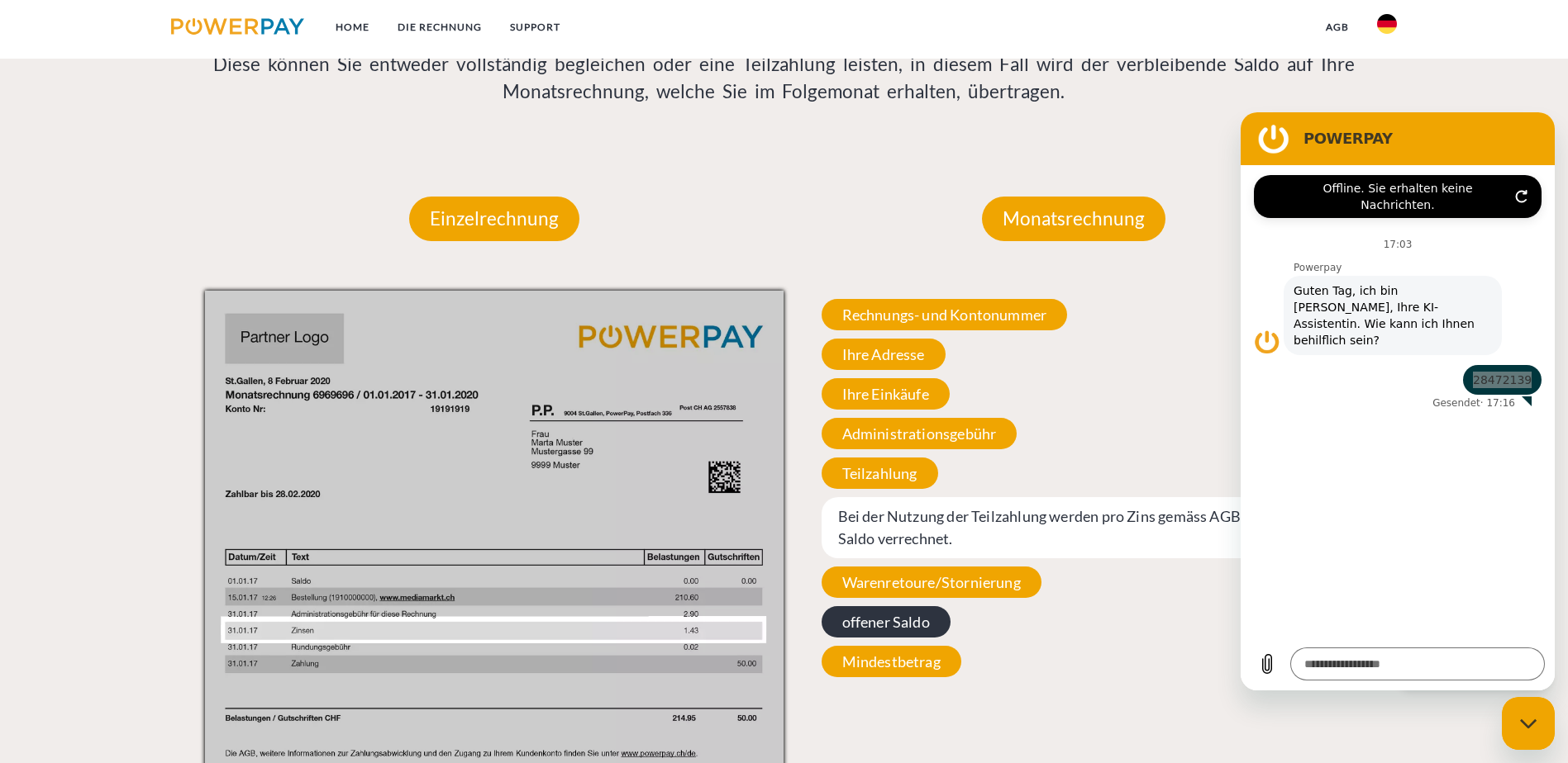
click at [879, 606] on span "offener Saldo" at bounding box center [886, 622] width 129 height 32
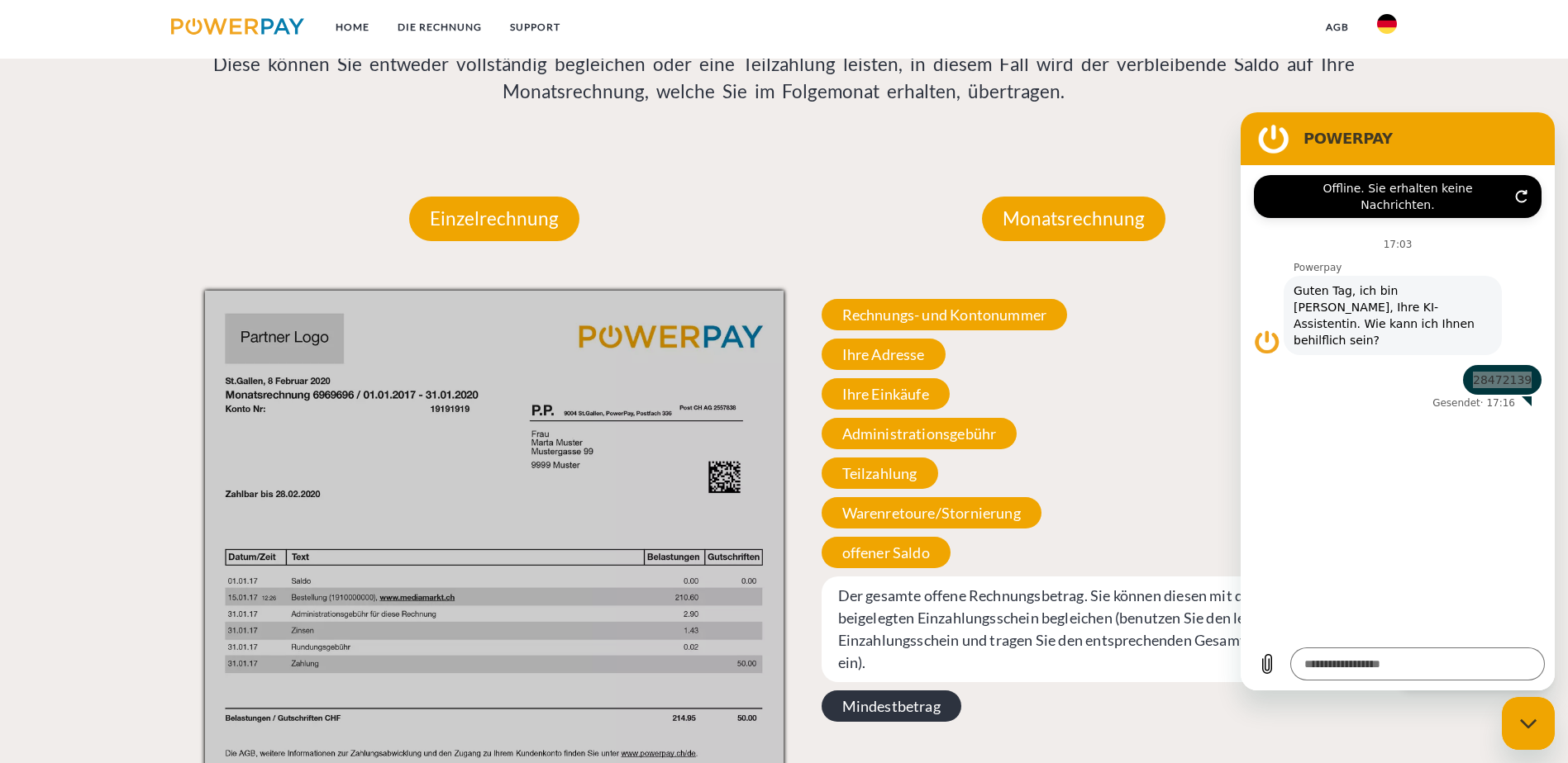
click at [851, 691] on span "Mindestbetrag" at bounding box center [891, 706] width 140 height 32
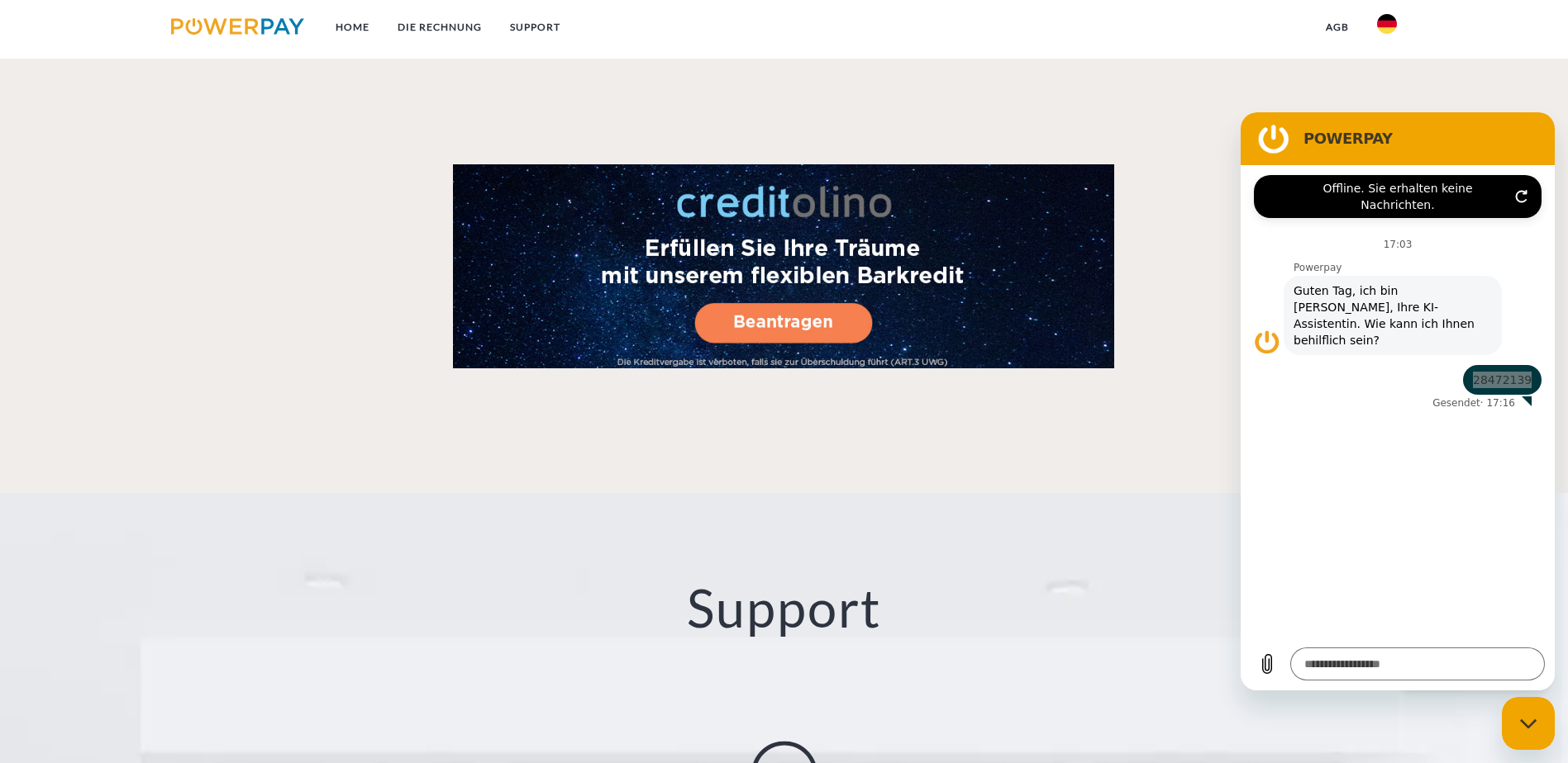
scroll to position [2754, 0]
